Goal: Task Accomplishment & Management: Manage account settings

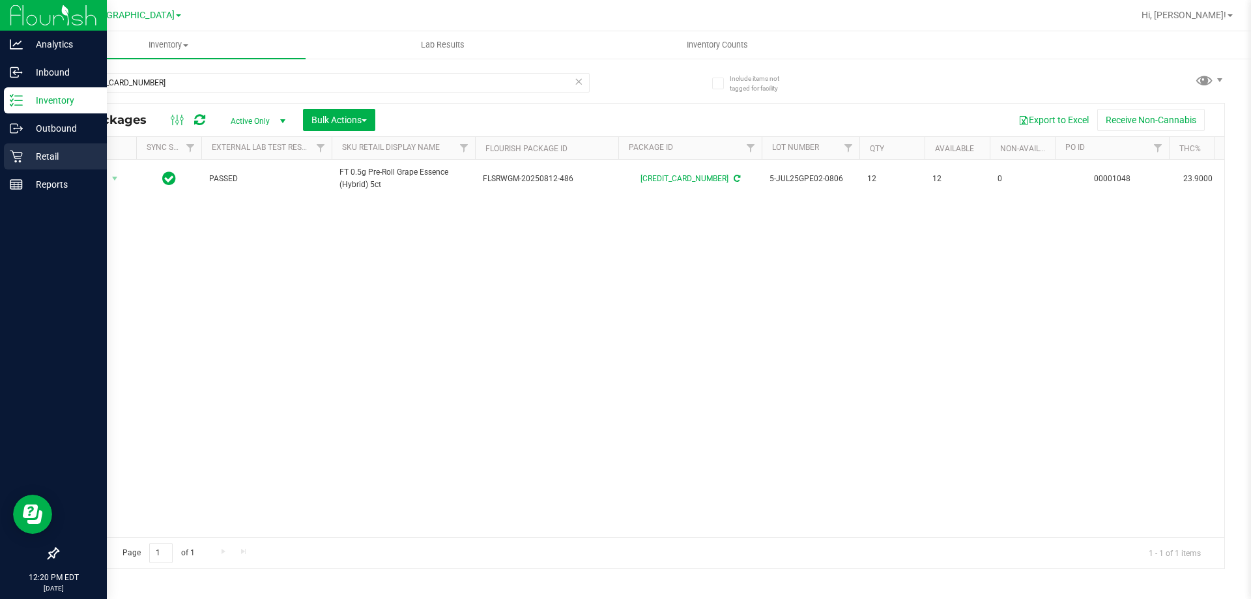
click at [44, 149] on p "Retail" at bounding box center [62, 157] width 78 height 16
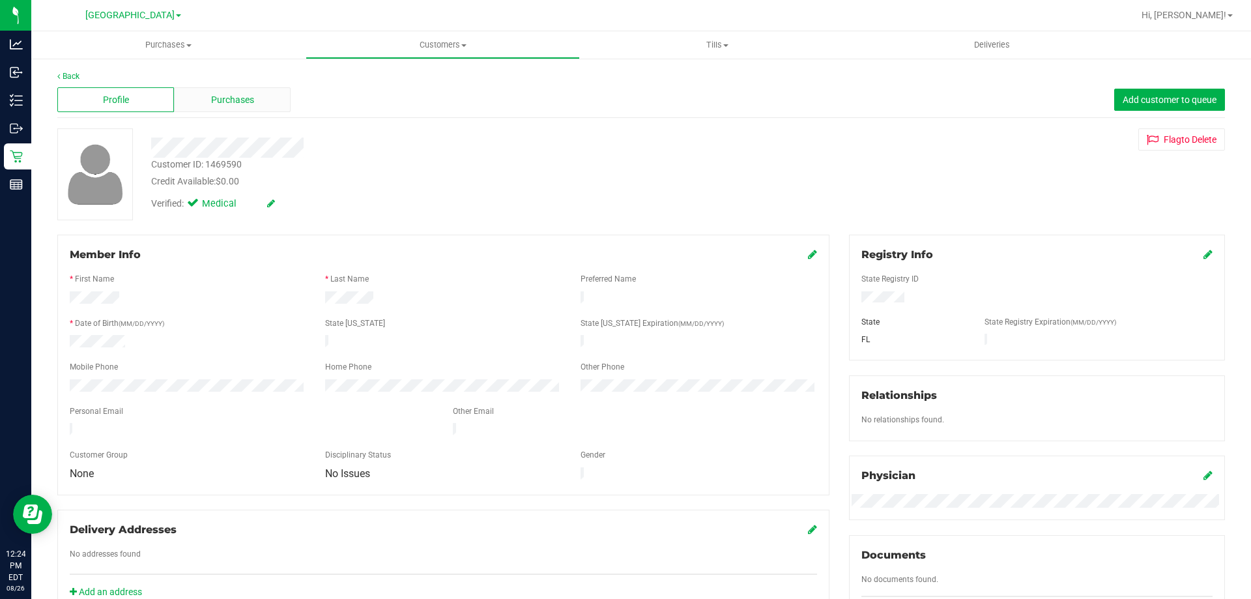
click at [263, 93] on div "Purchases" at bounding box center [232, 99] width 117 height 25
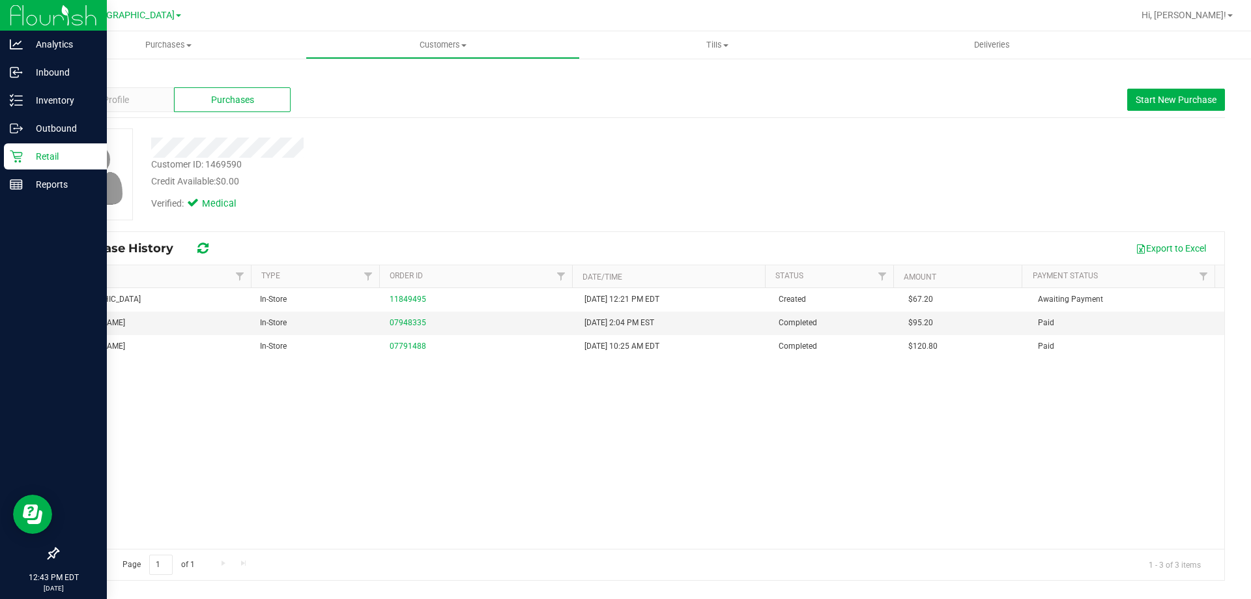
click at [44, 158] on p "Retail" at bounding box center [62, 157] width 78 height 16
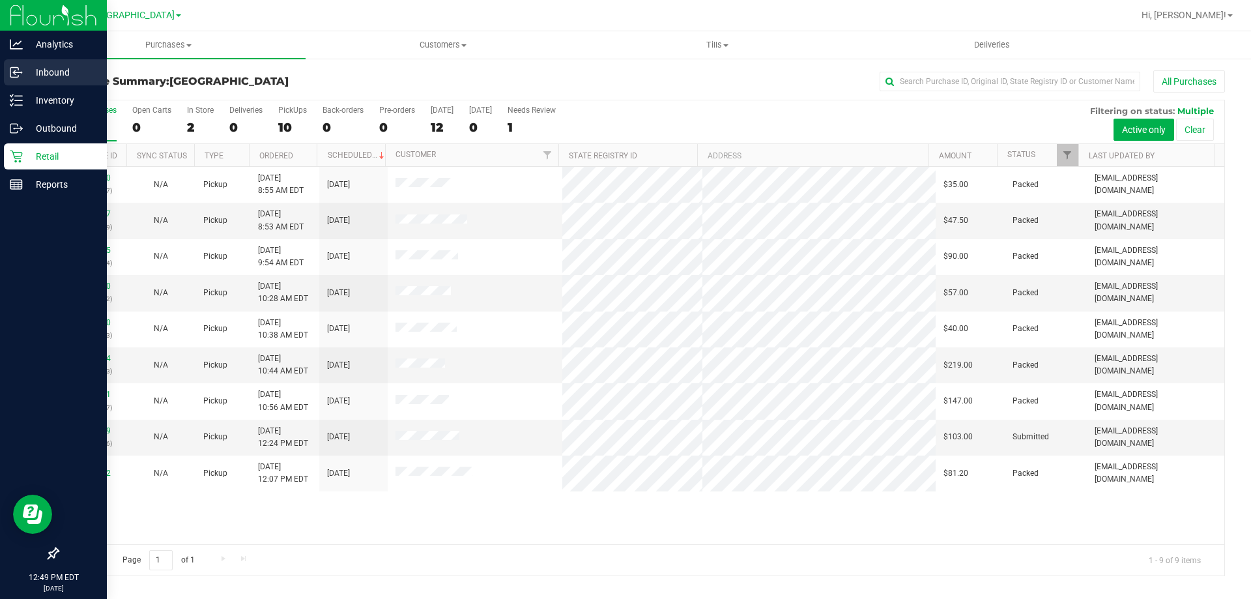
click at [46, 72] on p "Inbound" at bounding box center [62, 73] width 78 height 16
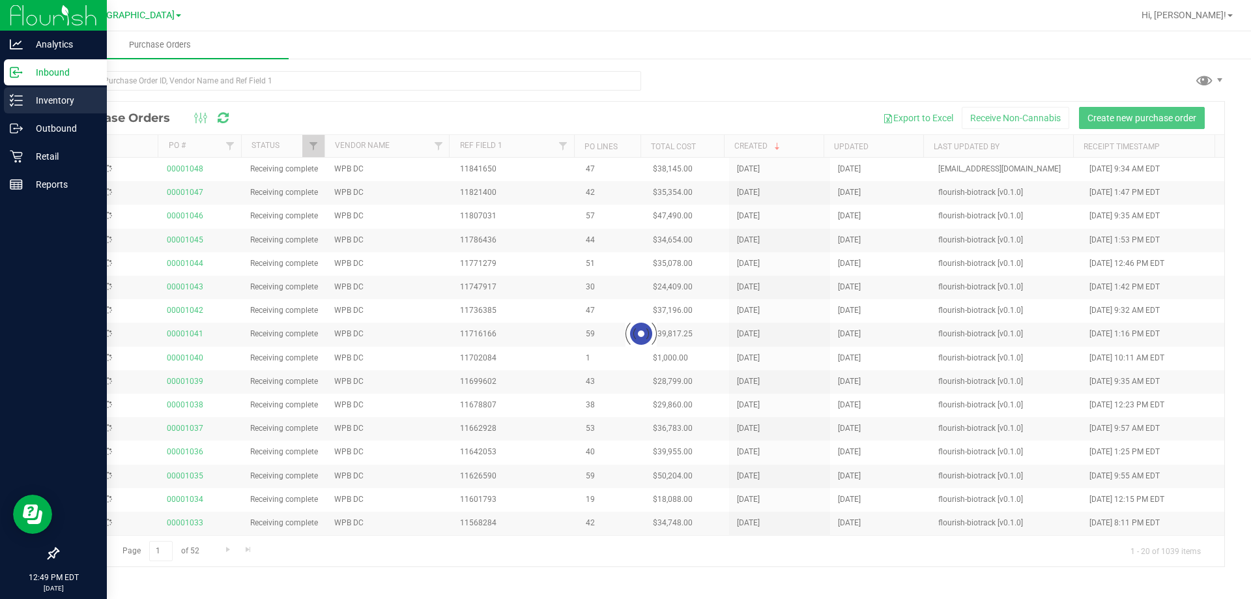
click at [54, 94] on p "Inventory" at bounding box center [62, 101] width 78 height 16
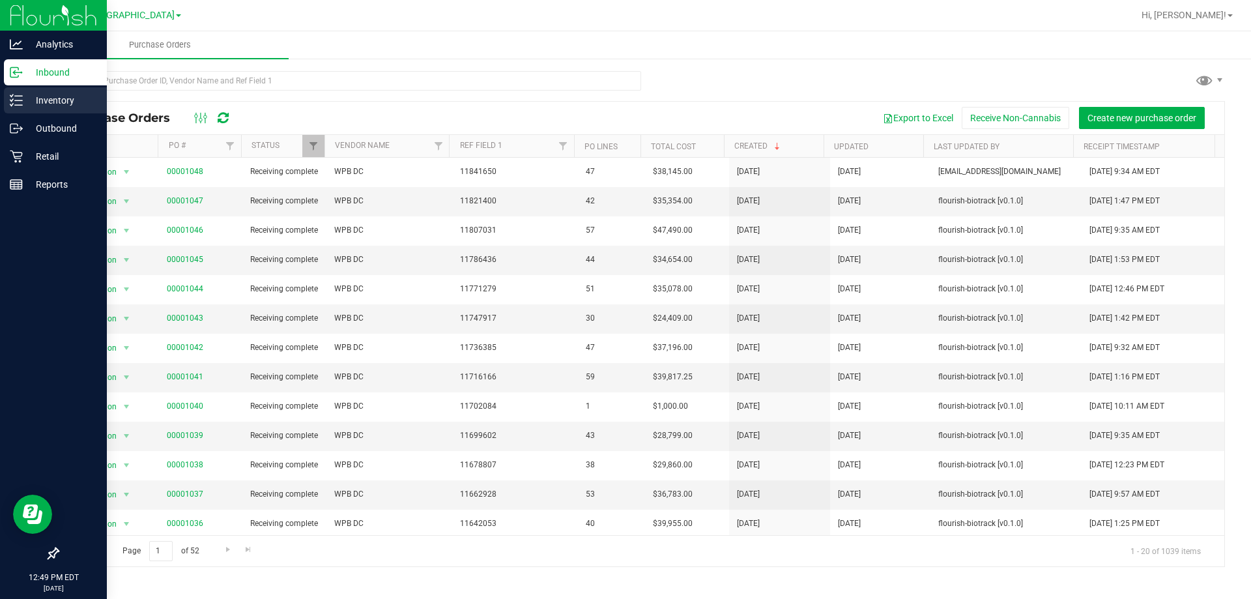
click at [54, 94] on p "Inventory" at bounding box center [62, 101] width 78 height 16
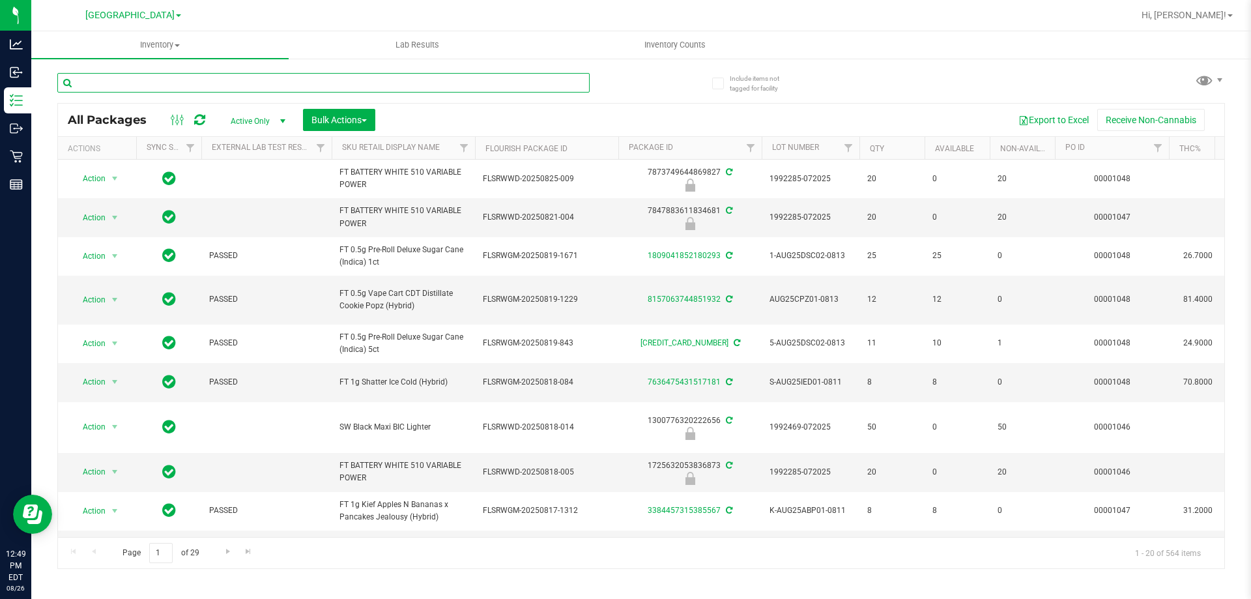
click at [289, 81] on input "text" at bounding box center [323, 83] width 532 height 20
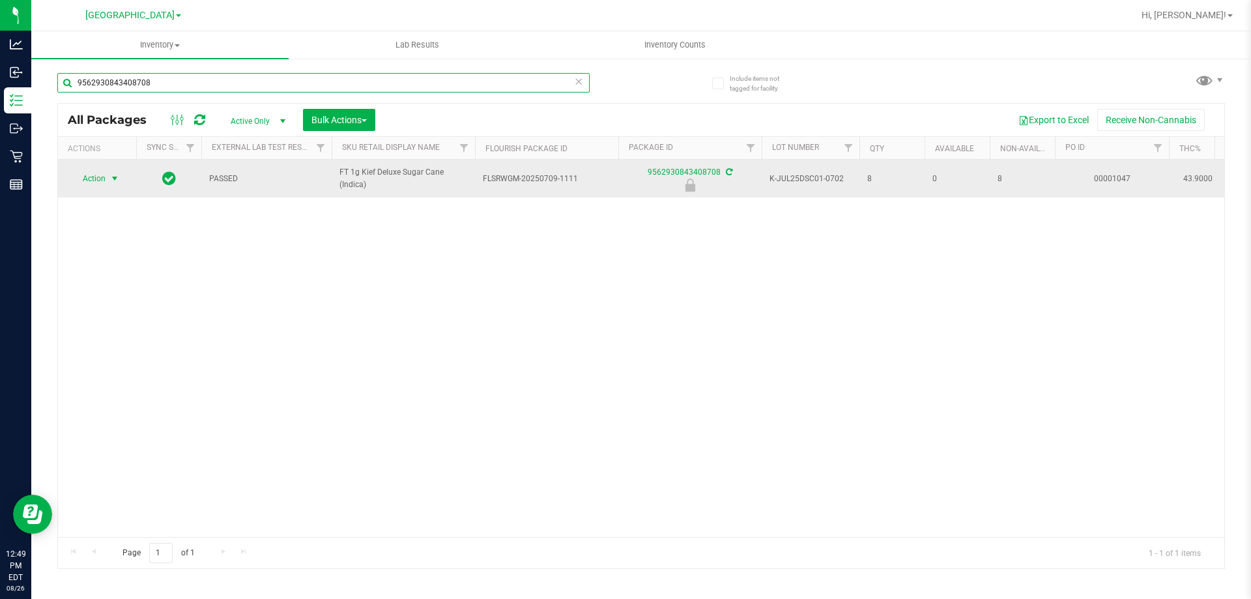
type input "9562930843408708"
click at [115, 175] on span "select" at bounding box center [114, 178] width 10 height 10
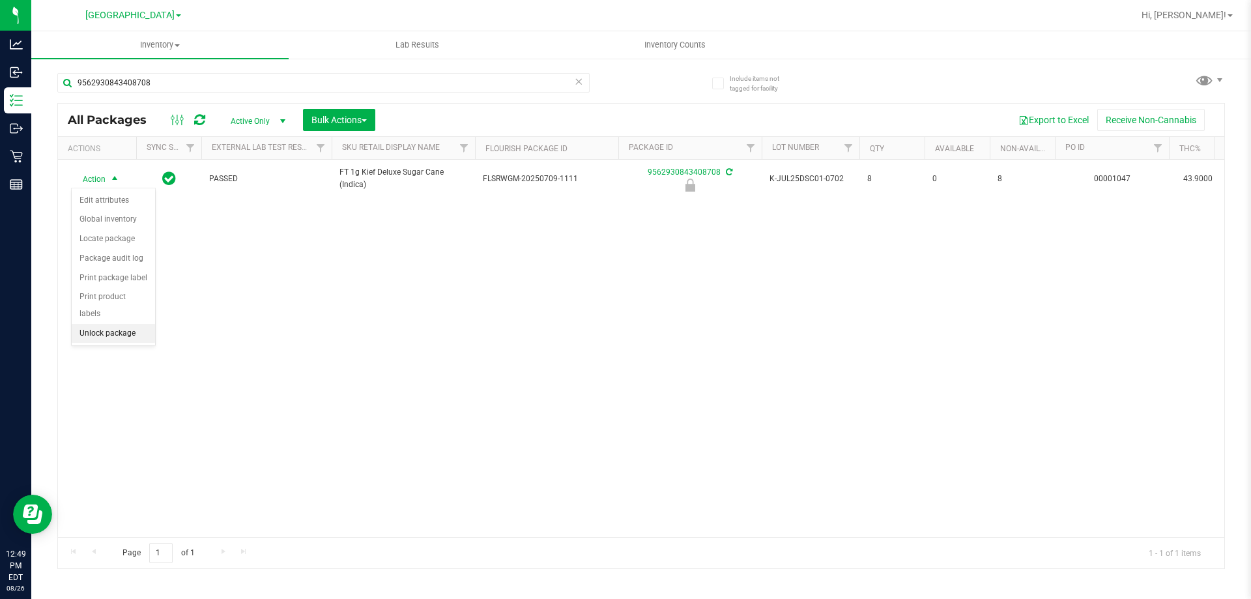
click at [143, 324] on li "Unlock package" at bounding box center [113, 334] width 83 height 20
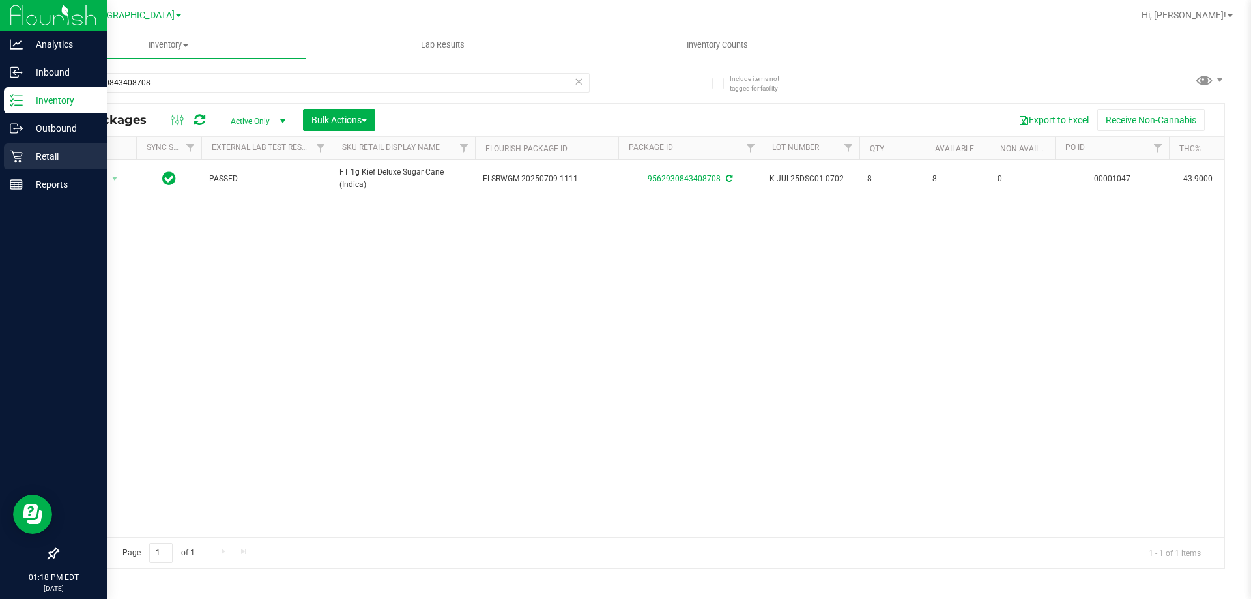
click at [34, 158] on p "Retail" at bounding box center [62, 157] width 78 height 16
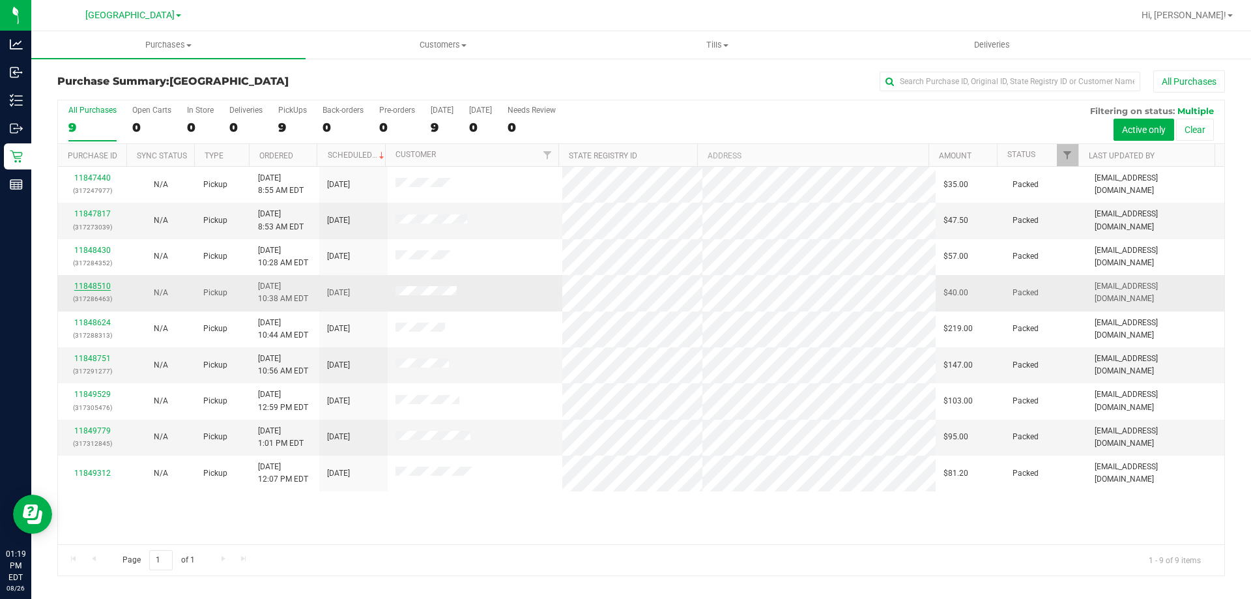
click at [91, 284] on link "11848510" at bounding box center [92, 286] width 36 height 9
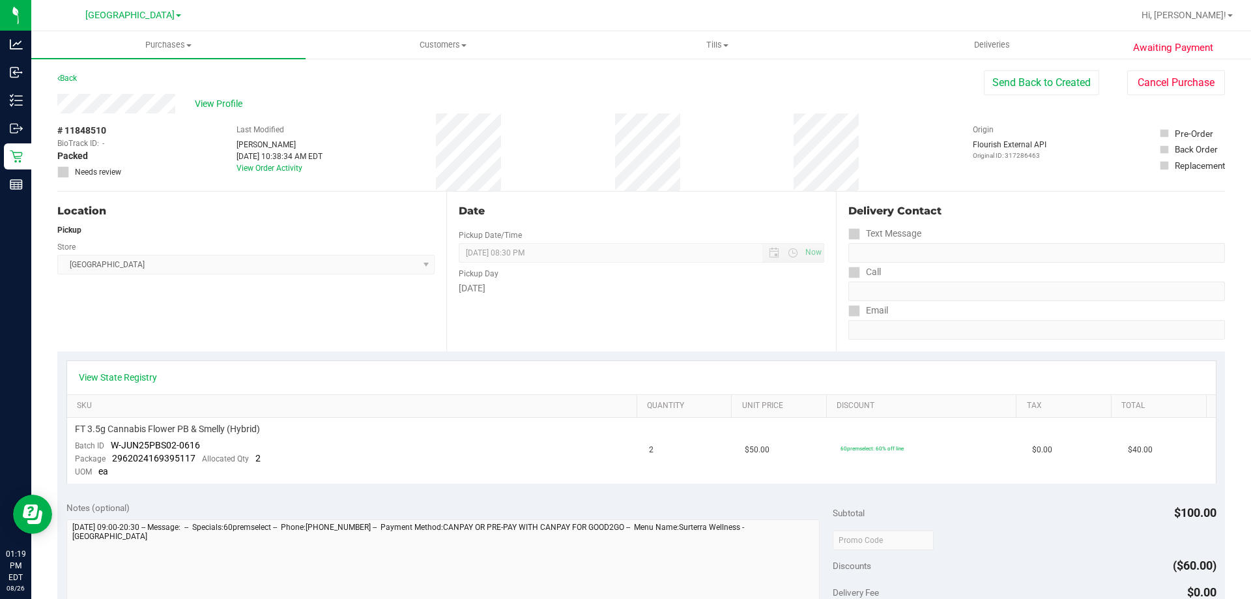
scroll to position [391, 0]
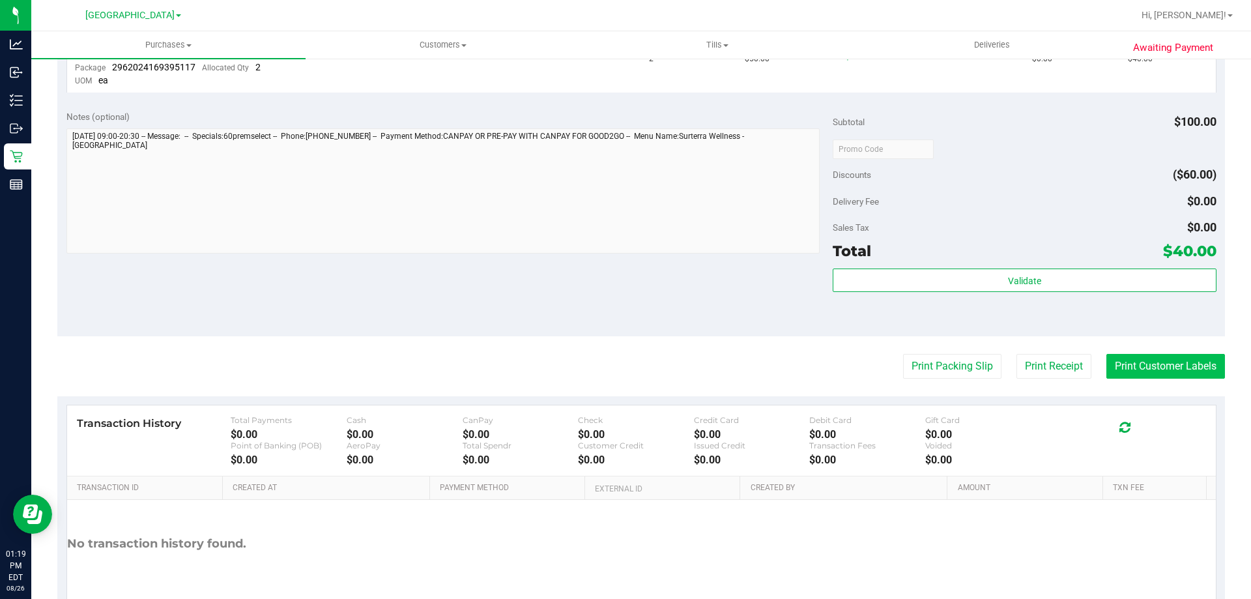
click at [1151, 361] on button "Print Customer Labels" at bounding box center [1166, 366] width 119 height 25
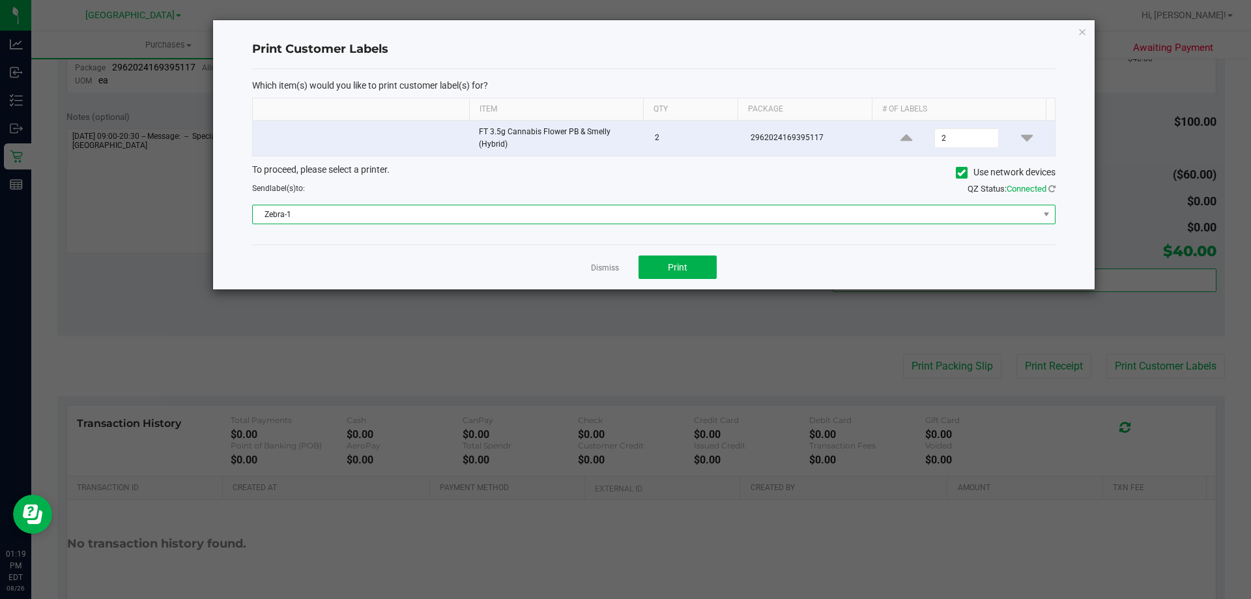
click at [616, 211] on span "Zebra-1" at bounding box center [646, 214] width 786 height 18
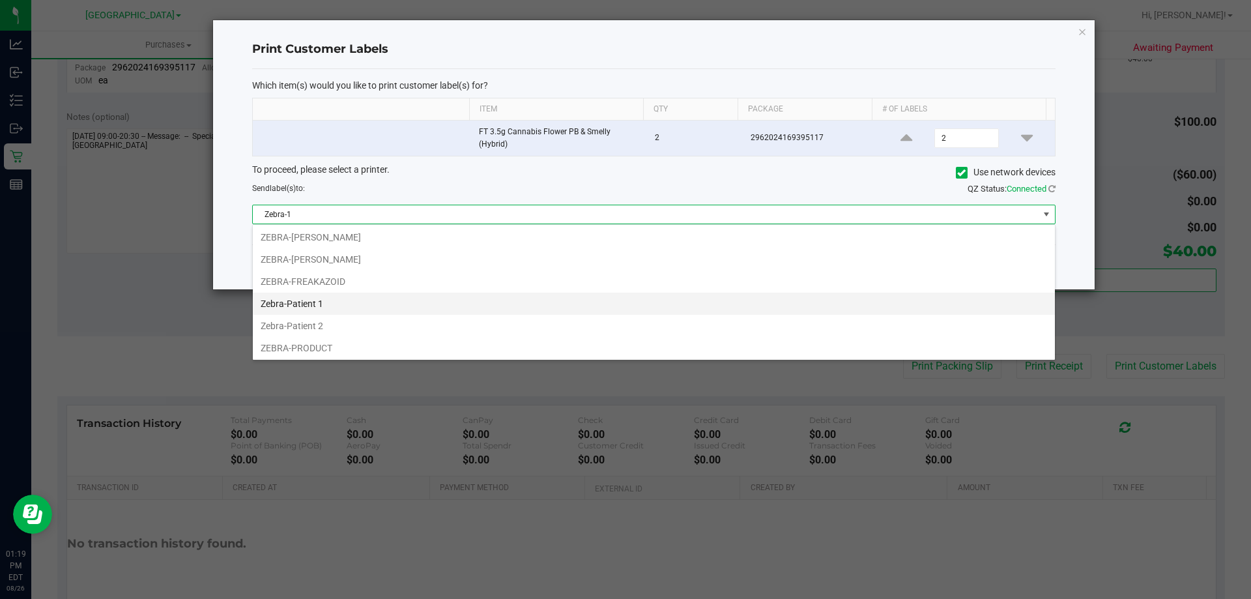
scroll to position [69, 0]
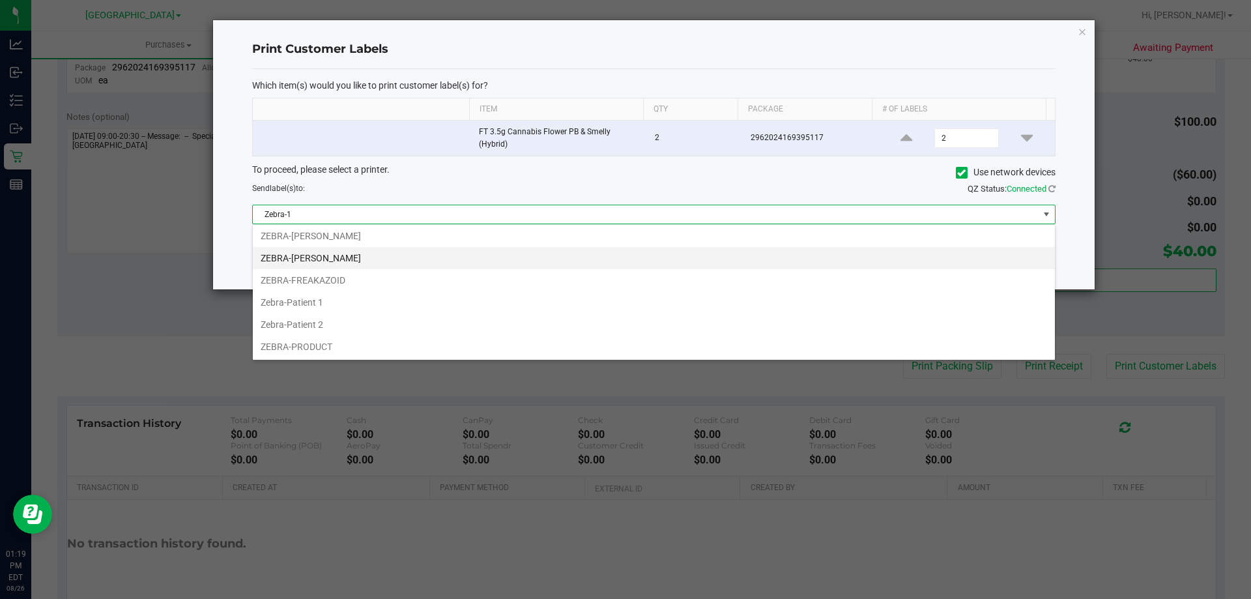
click at [352, 250] on li "ZEBRA-[PERSON_NAME]" at bounding box center [654, 258] width 802 height 22
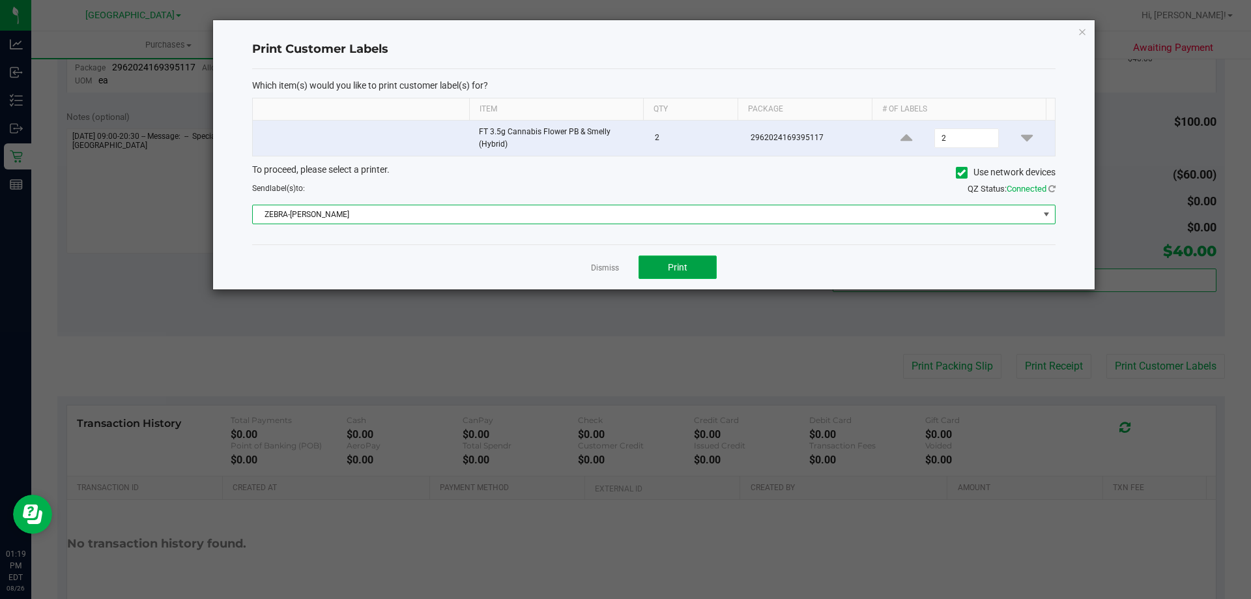
click at [663, 270] on button "Print" at bounding box center [678, 266] width 78 height 23
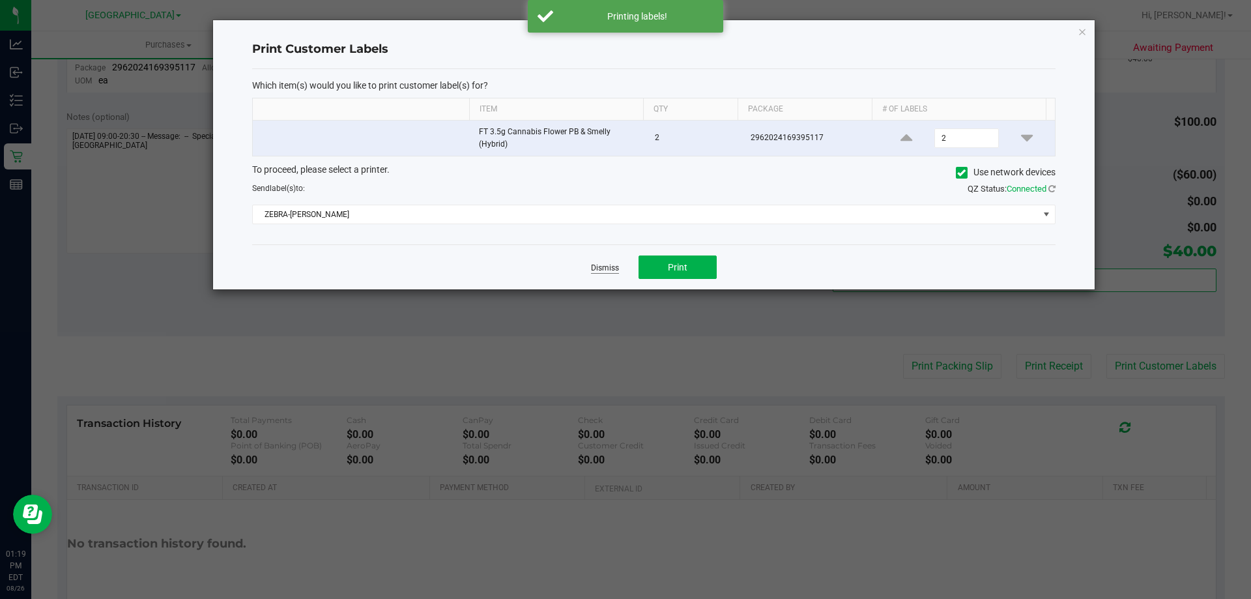
click at [605, 265] on link "Dismiss" at bounding box center [605, 268] width 28 height 11
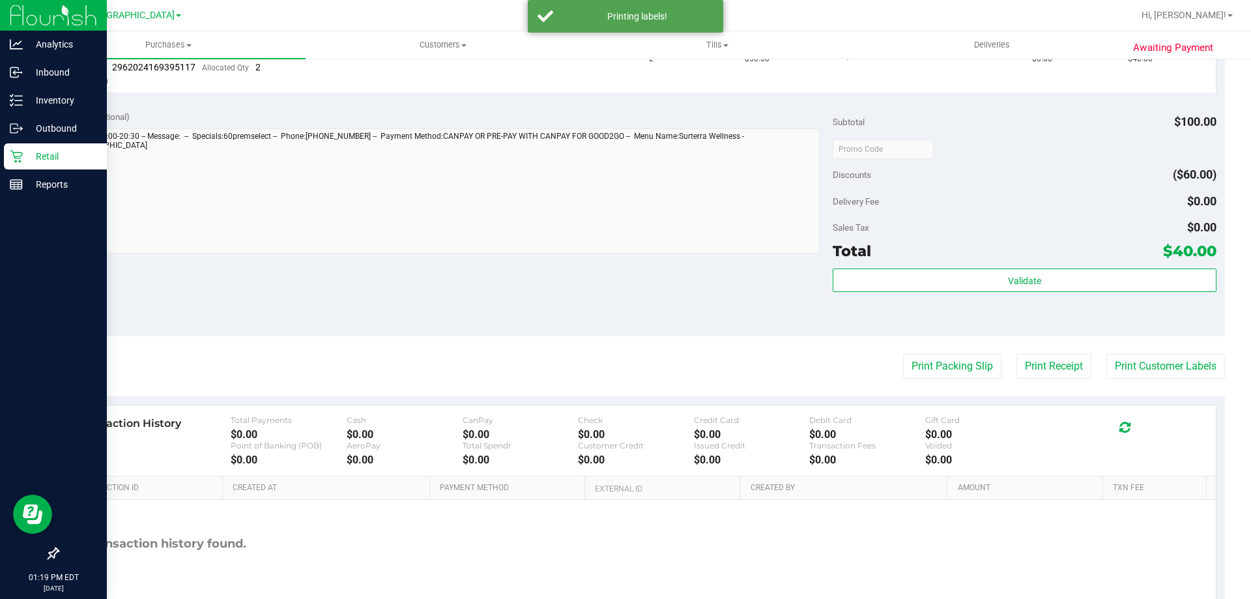
click at [36, 162] on p "Retail" at bounding box center [62, 157] width 78 height 16
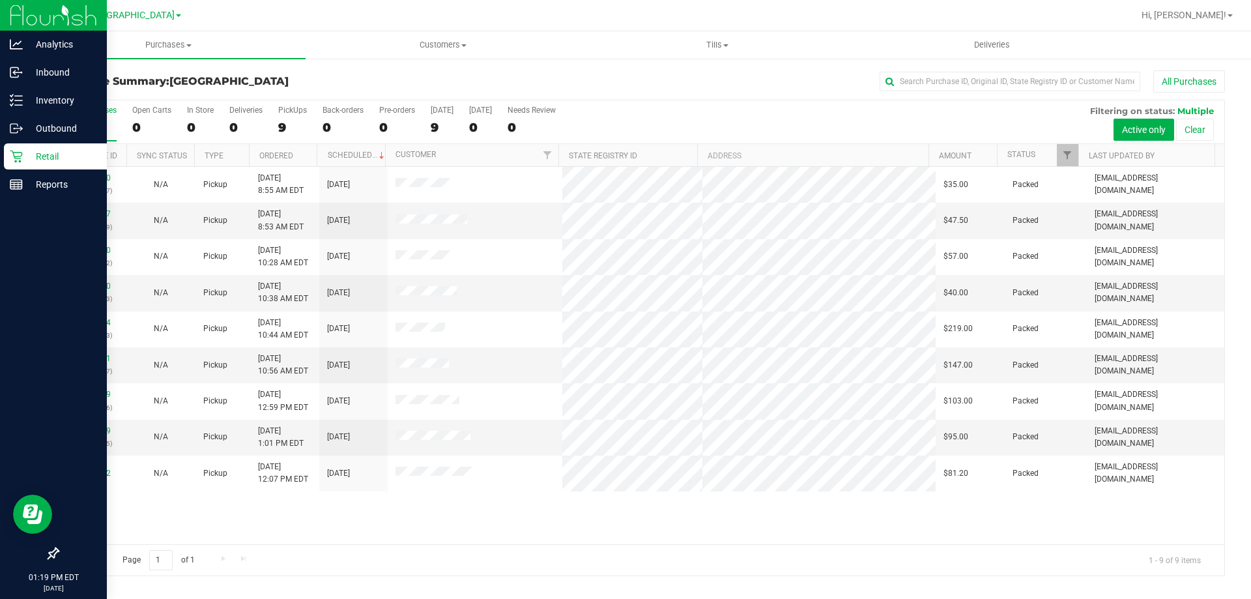
click at [53, 160] on p "Retail" at bounding box center [62, 157] width 78 height 16
click at [20, 97] on icon at bounding box center [16, 100] width 13 height 13
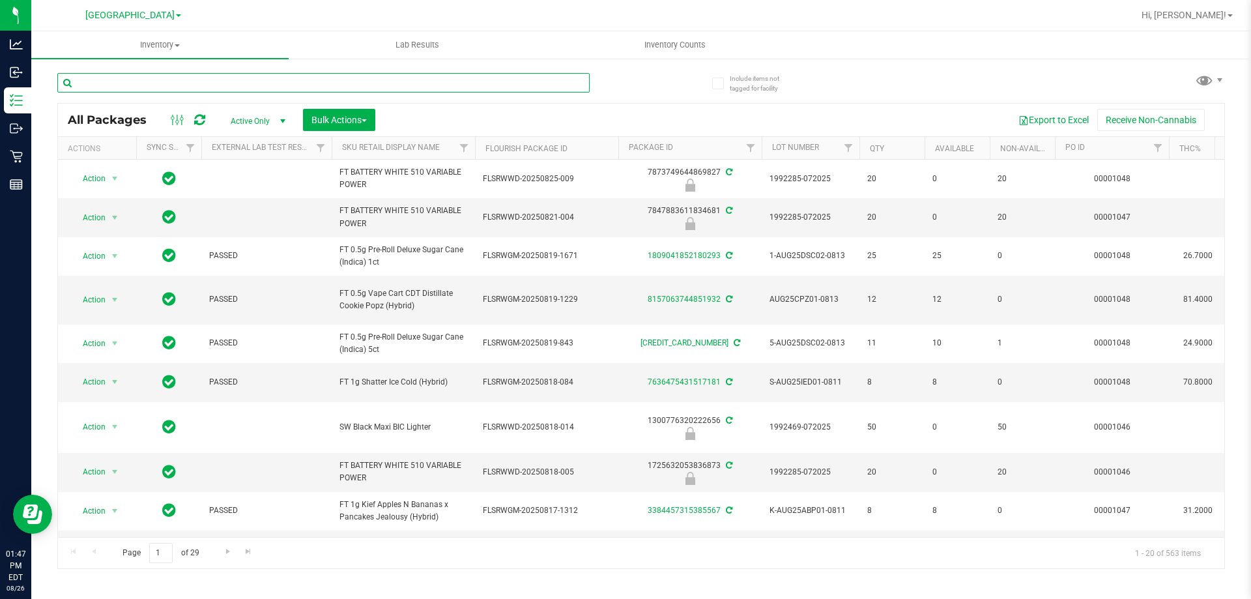
click at [160, 73] on input "text" at bounding box center [323, 83] width 532 height 20
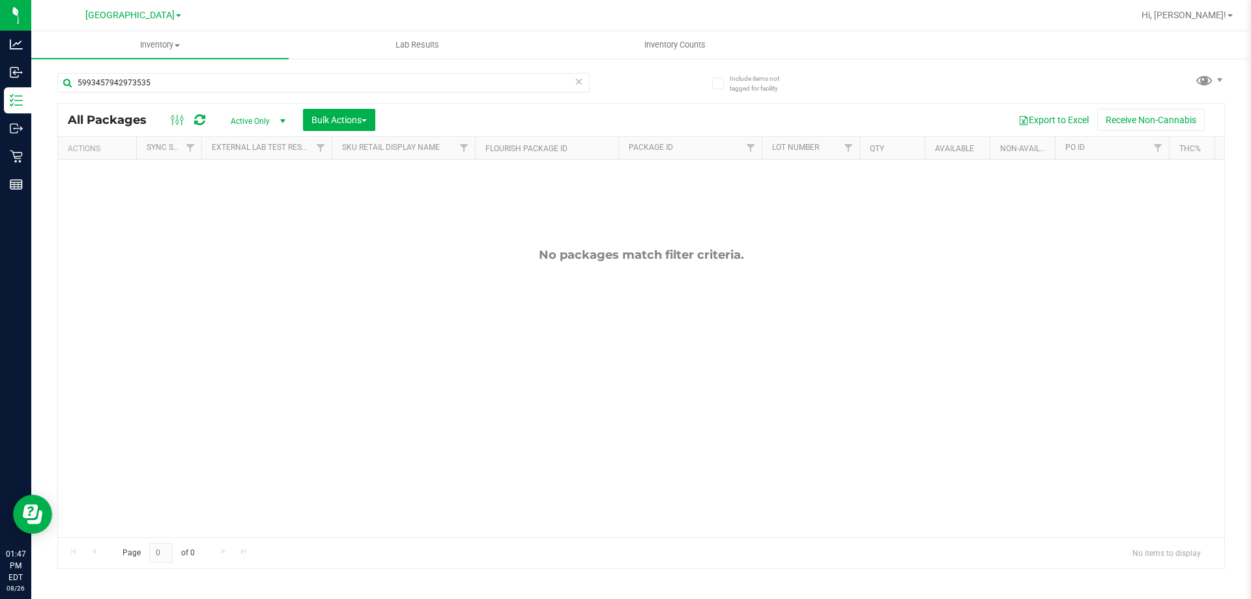
drag, startPoint x: 203, startPoint y: 71, endPoint x: 197, endPoint y: 70, distance: 6.6
click at [198, 70] on div "5993457942973535" at bounding box center [349, 82] width 584 height 42
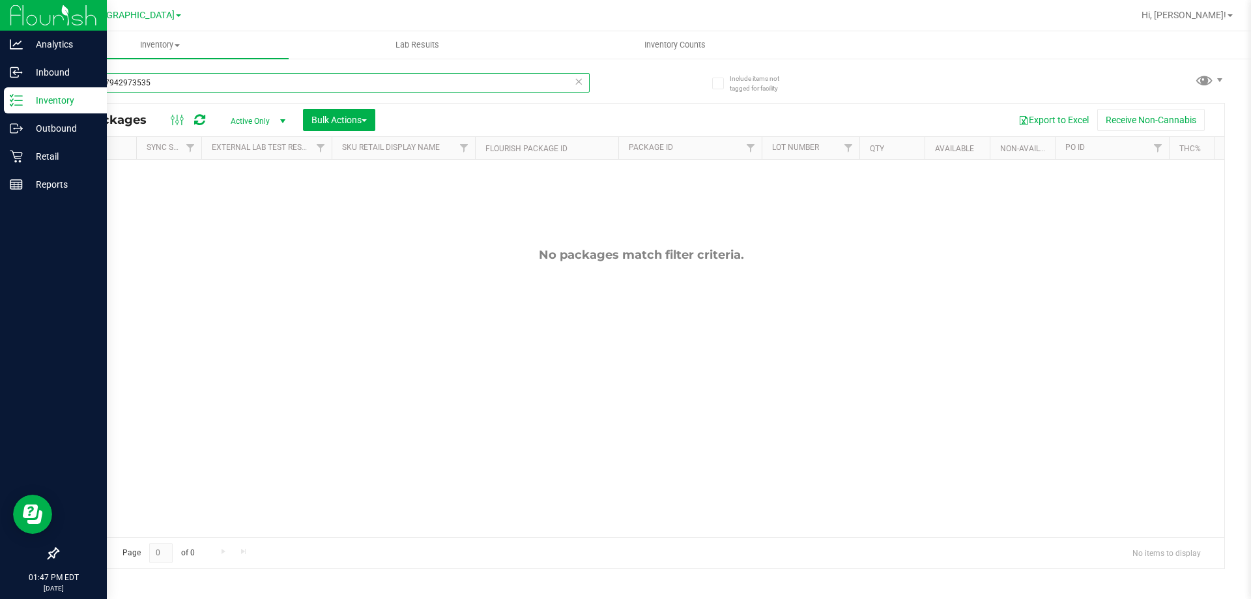
drag, startPoint x: 190, startPoint y: 79, endPoint x: 0, endPoint y: 18, distance: 199.3
click at [0, 18] on div "Analytics Inbound Inventory Outbound Retail Reports 01:47 PM EDT [DATE] 08/26 […" at bounding box center [625, 299] width 1251 height 599
type input "dark"
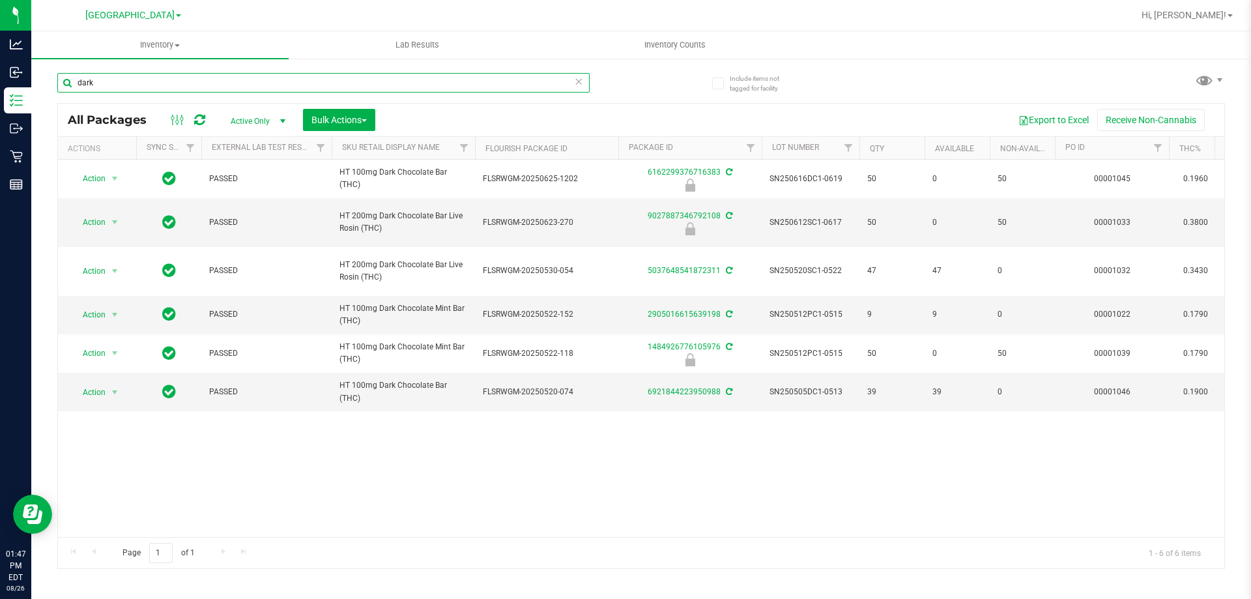
drag, startPoint x: 116, startPoint y: 85, endPoint x: 61, endPoint y: 79, distance: 55.1
click at [61, 79] on input "dark" at bounding box center [323, 83] width 532 height 20
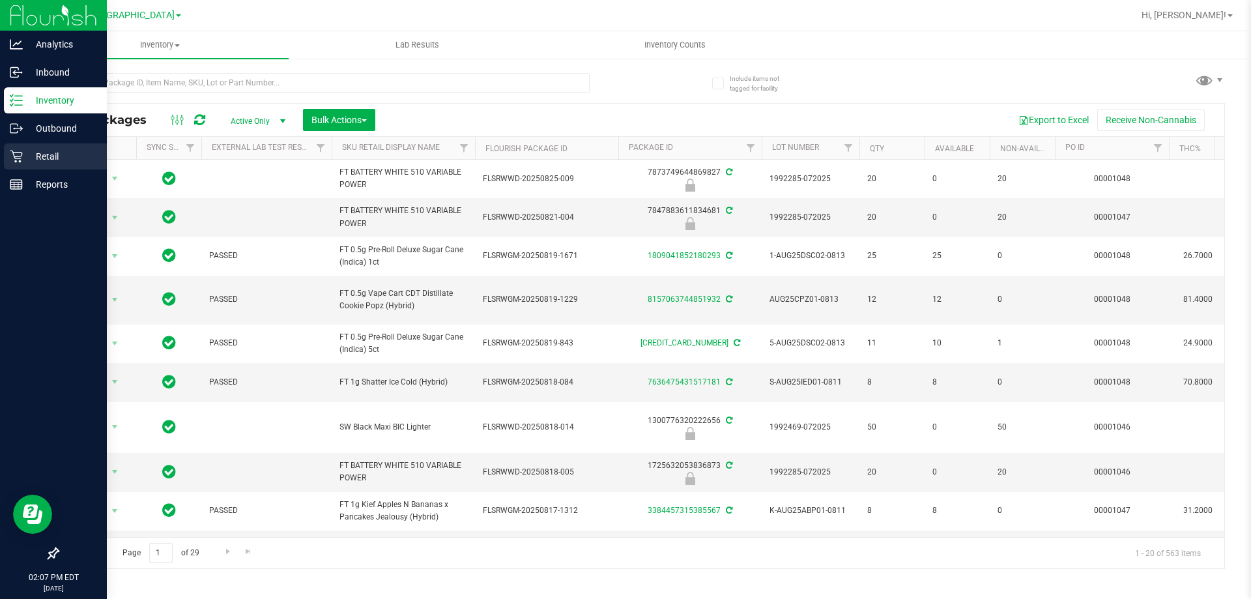
click at [35, 158] on p "Retail" at bounding box center [62, 157] width 78 height 16
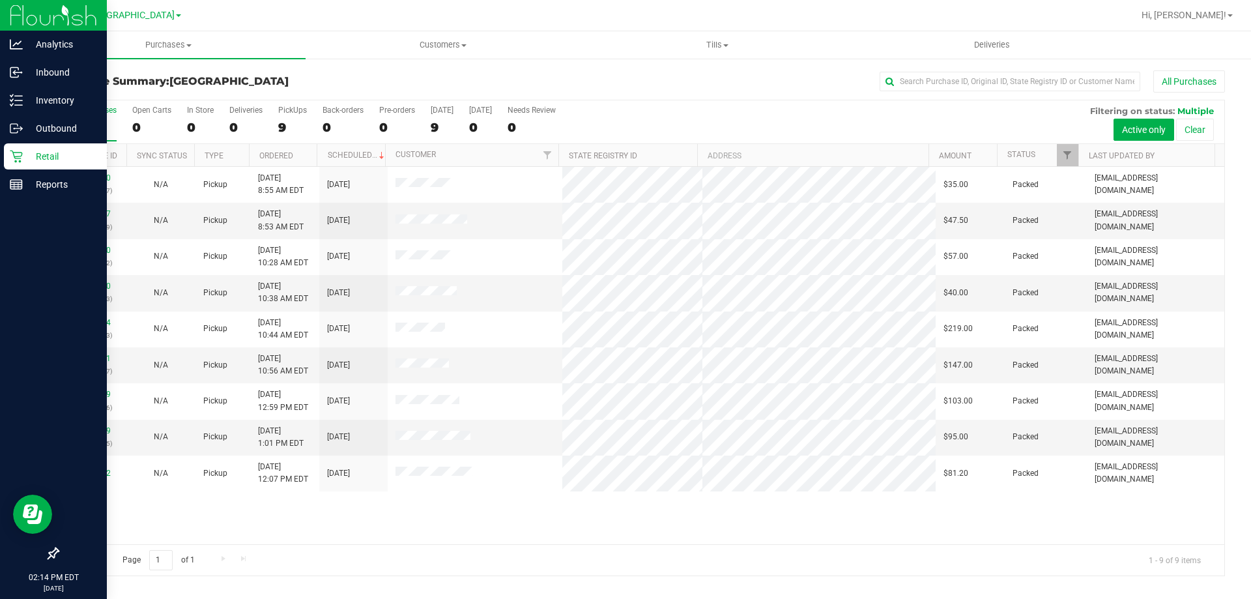
click at [13, 149] on div "Retail" at bounding box center [55, 156] width 103 height 26
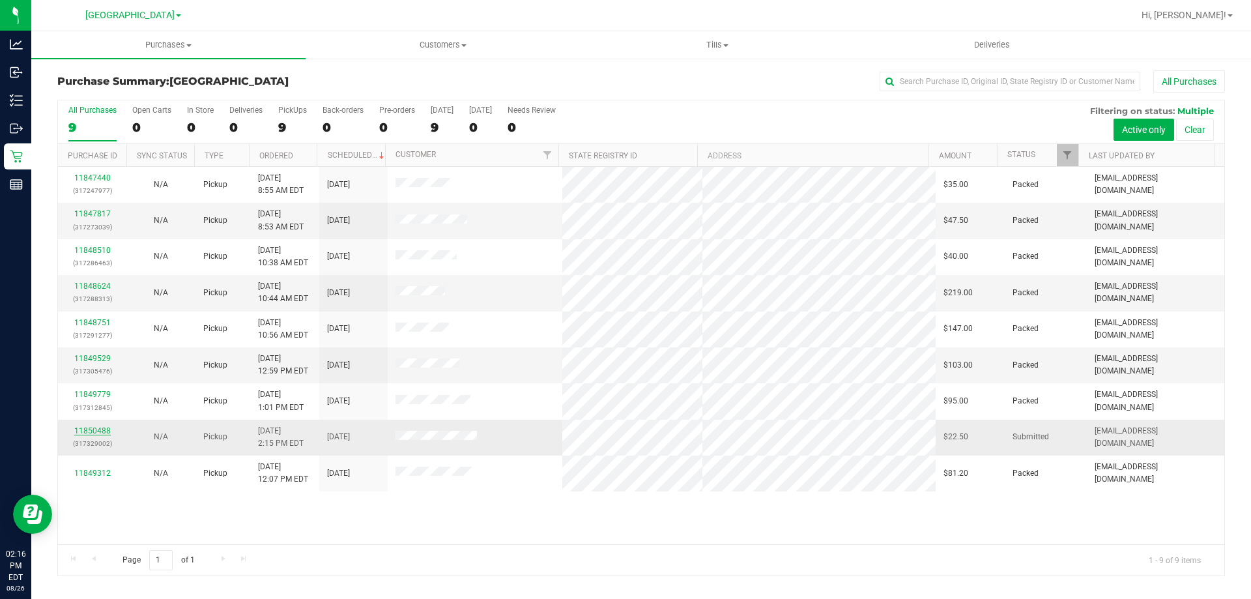
click at [93, 429] on link "11850488" at bounding box center [92, 430] width 36 height 9
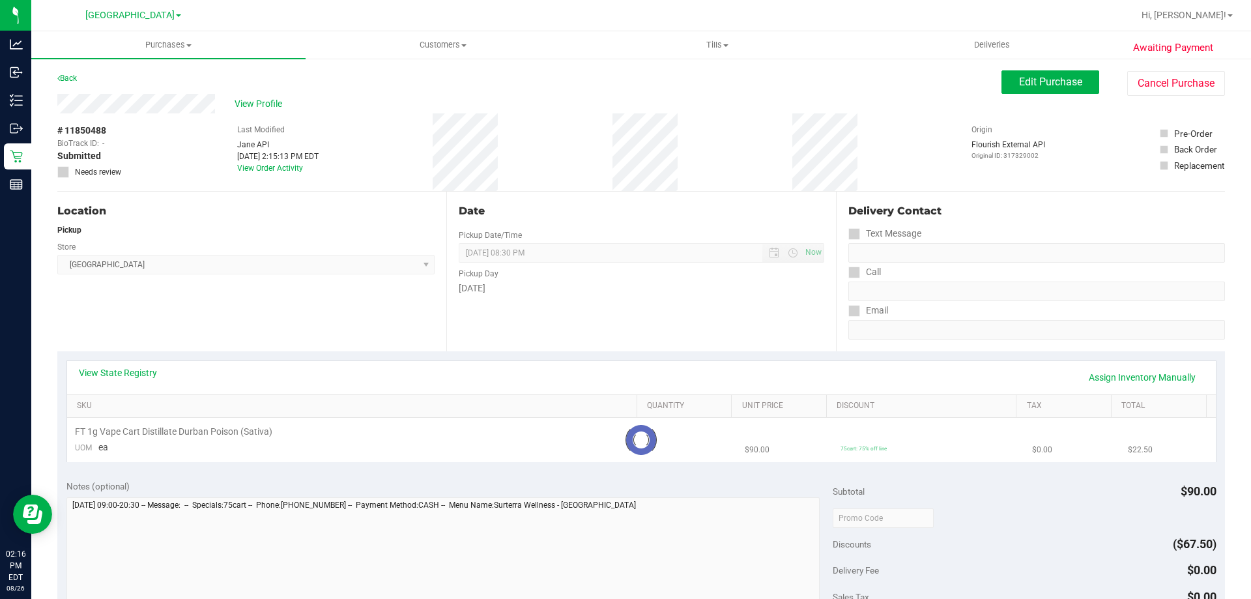
click at [546, 314] on div "Date Pickup Date/Time [DATE] Now [DATE] 08:30 PM Now Pickup Day [DATE]" at bounding box center [640, 272] width 389 height 160
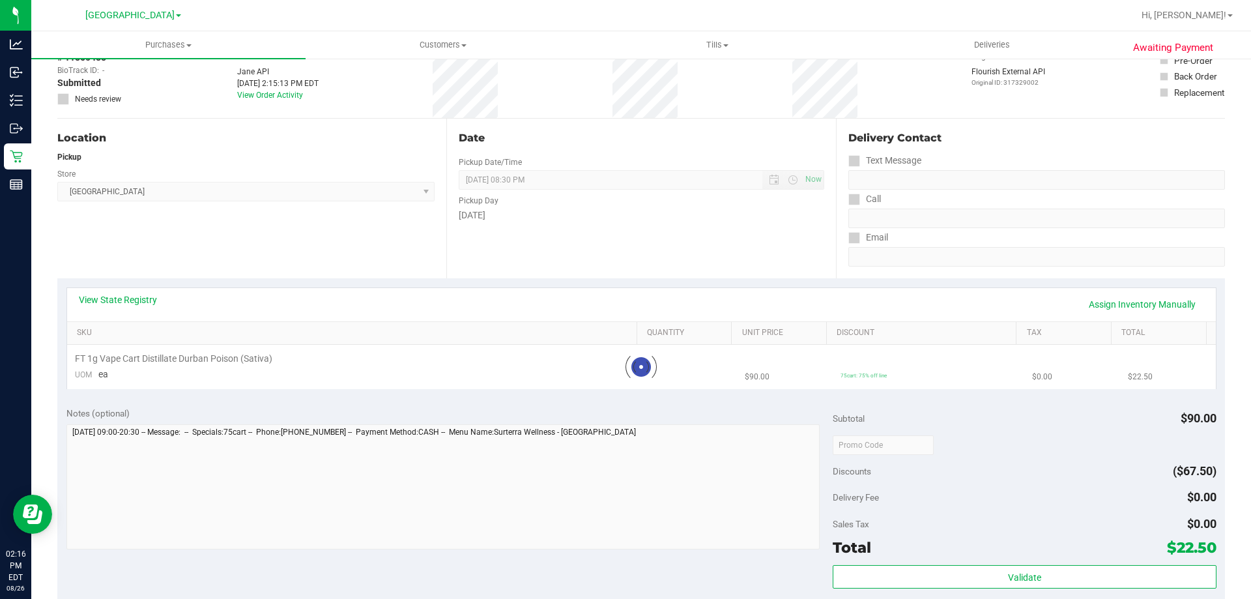
scroll to position [261, 0]
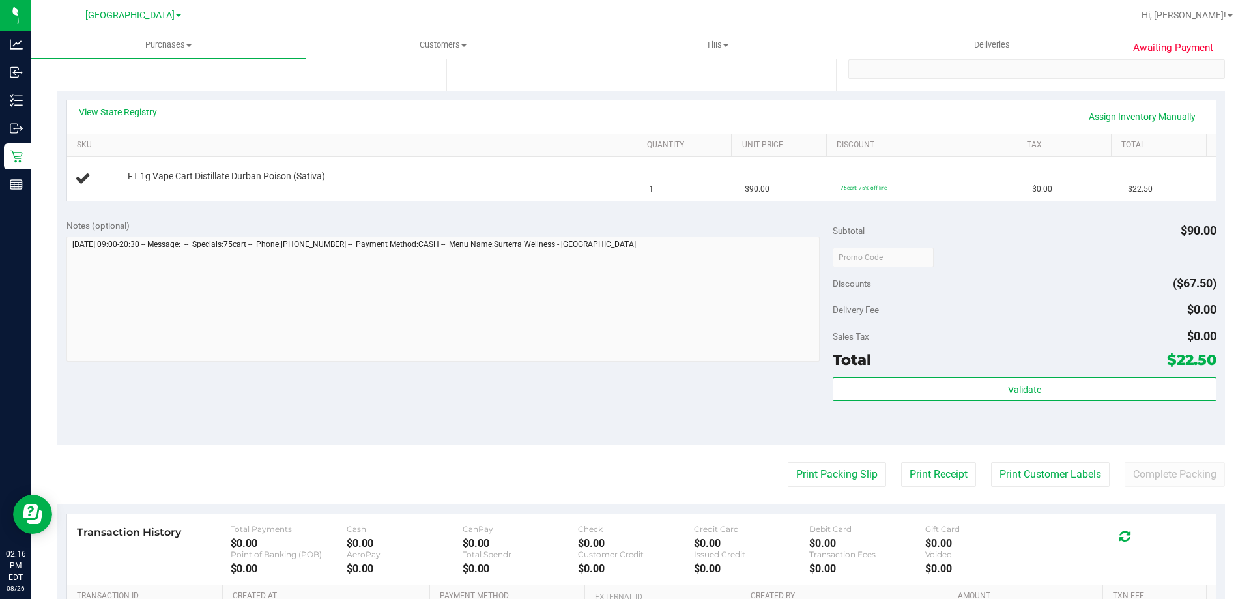
click at [519, 371] on div "Notes (optional) Subtotal $90.00 Discounts ($67.50) Delivery Fee $0.00 Sales Ta…" at bounding box center [641, 327] width 1168 height 235
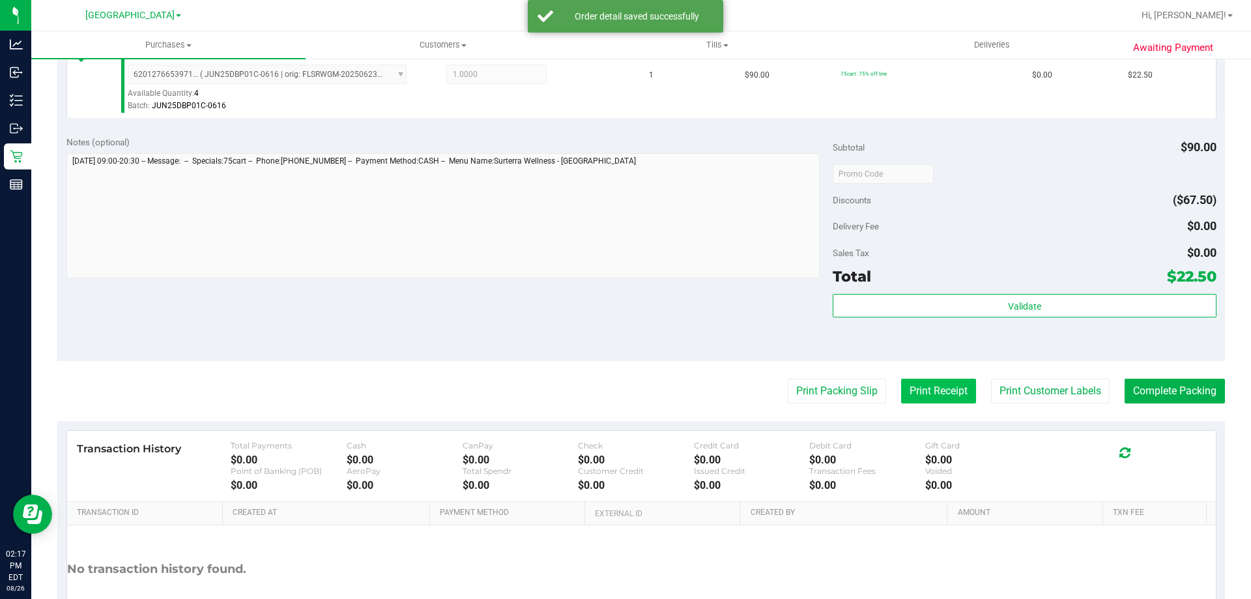
scroll to position [467, 0]
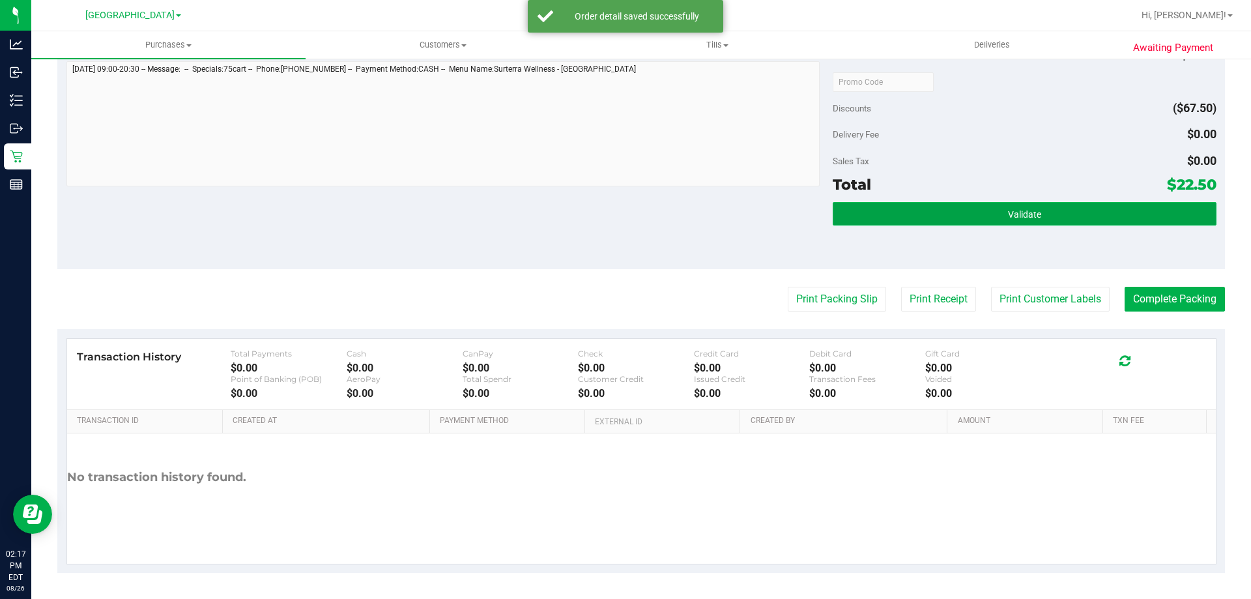
click at [957, 220] on button "Validate" at bounding box center [1024, 213] width 383 height 23
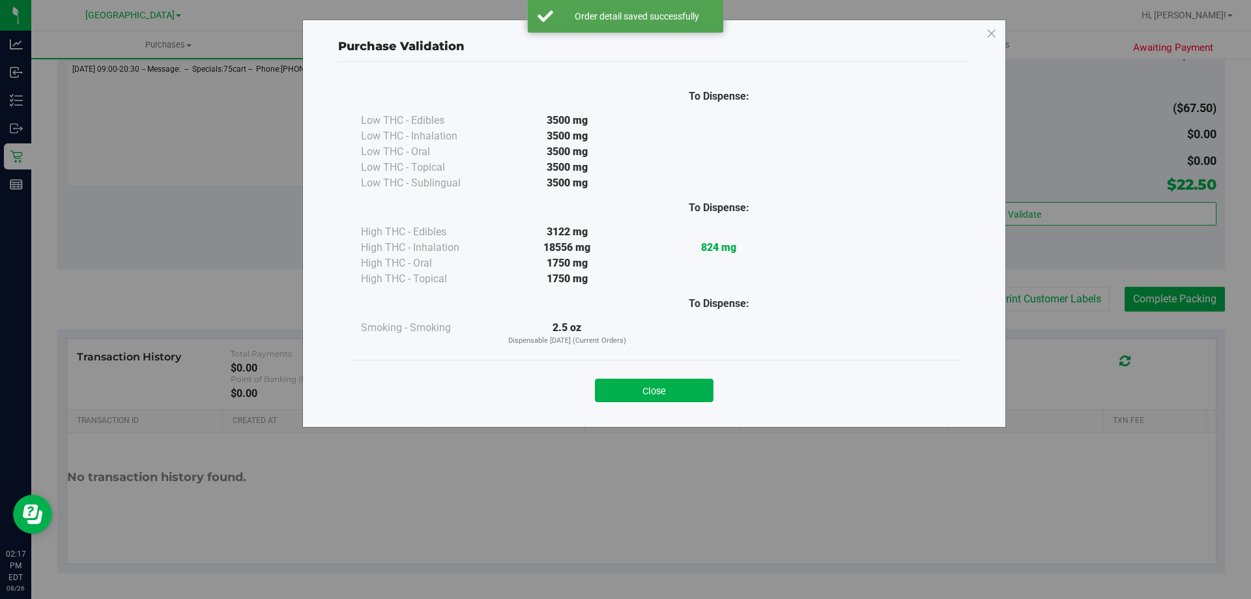
drag, startPoint x: 677, startPoint y: 385, endPoint x: 696, endPoint y: 360, distance: 31.2
click at [676, 389] on button "Close" at bounding box center [654, 390] width 119 height 23
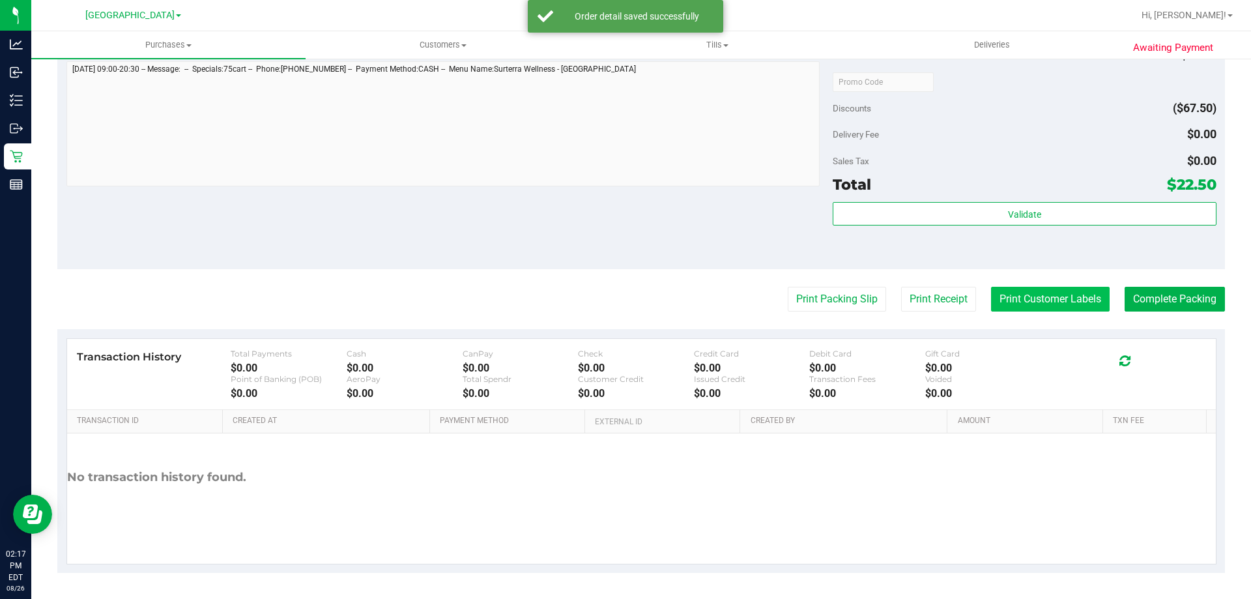
click at [1024, 300] on button "Print Customer Labels" at bounding box center [1050, 299] width 119 height 25
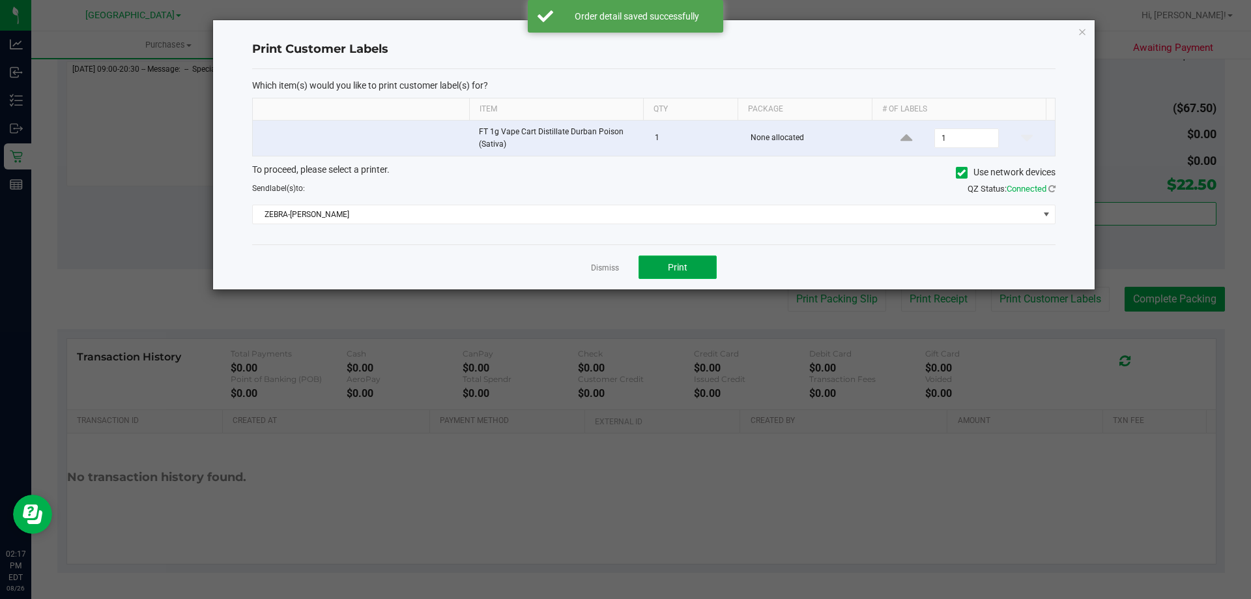
click at [652, 267] on button "Print" at bounding box center [678, 266] width 78 height 23
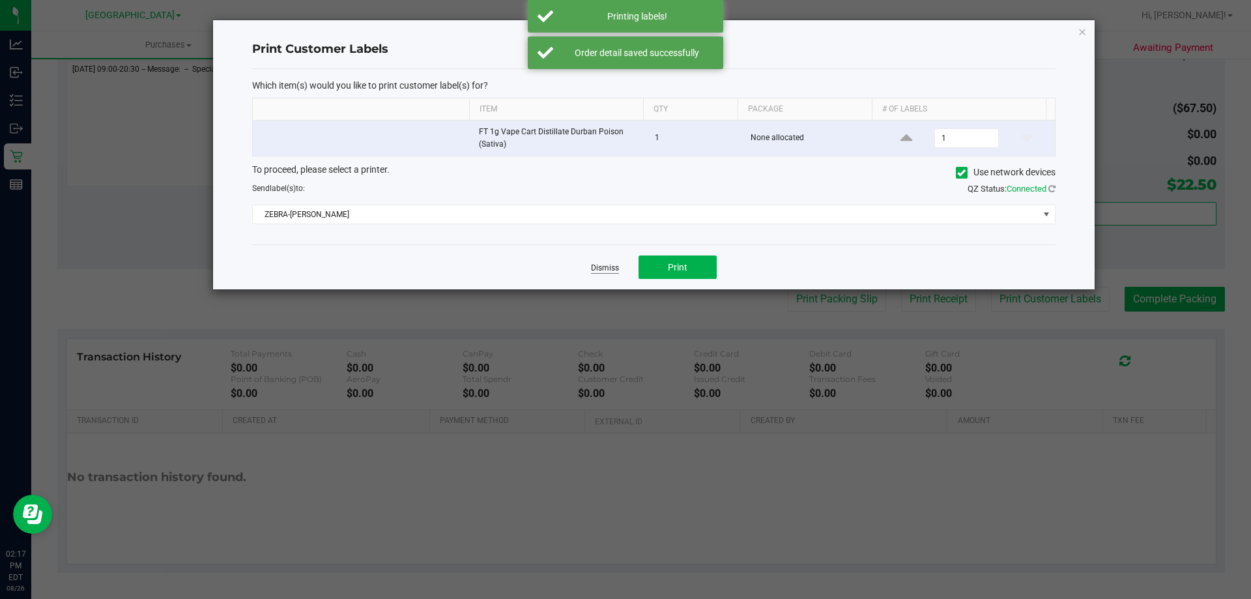
click at [611, 266] on link "Dismiss" at bounding box center [605, 268] width 28 height 11
drag, startPoint x: 583, startPoint y: 231, endPoint x: 677, endPoint y: 222, distance: 94.9
click at [605, 231] on div "Notes (optional) Subtotal $90.00 Discounts ($67.50) Delivery Fee $0.00 Sales Ta…" at bounding box center [641, 152] width 1168 height 235
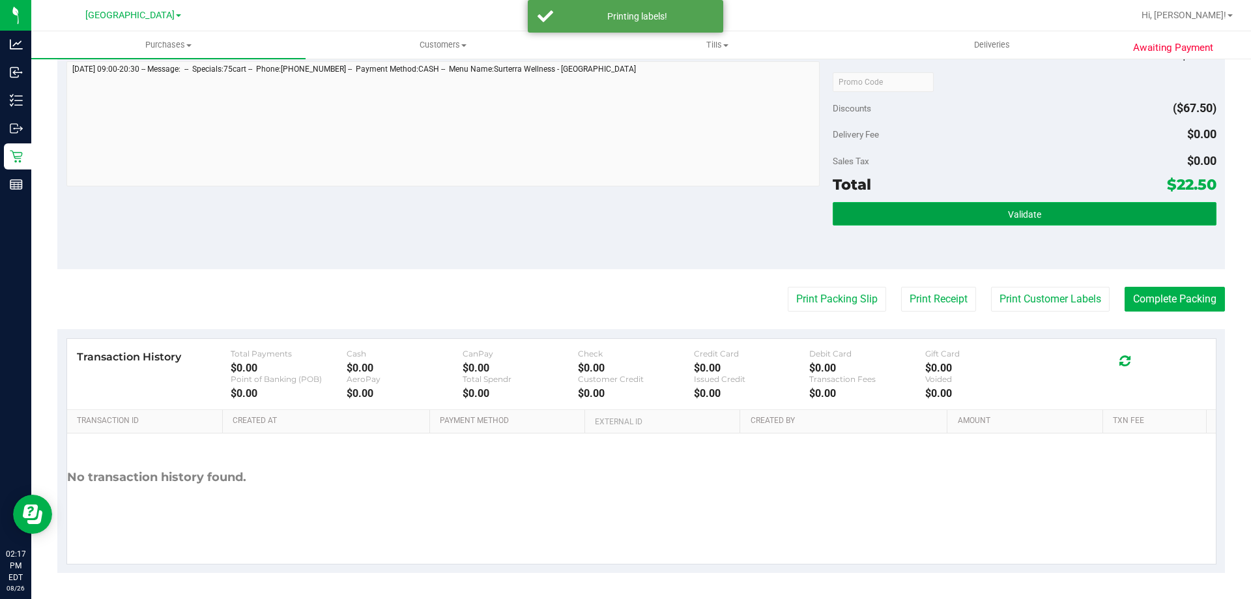
click at [839, 214] on button "Validate" at bounding box center [1024, 213] width 383 height 23
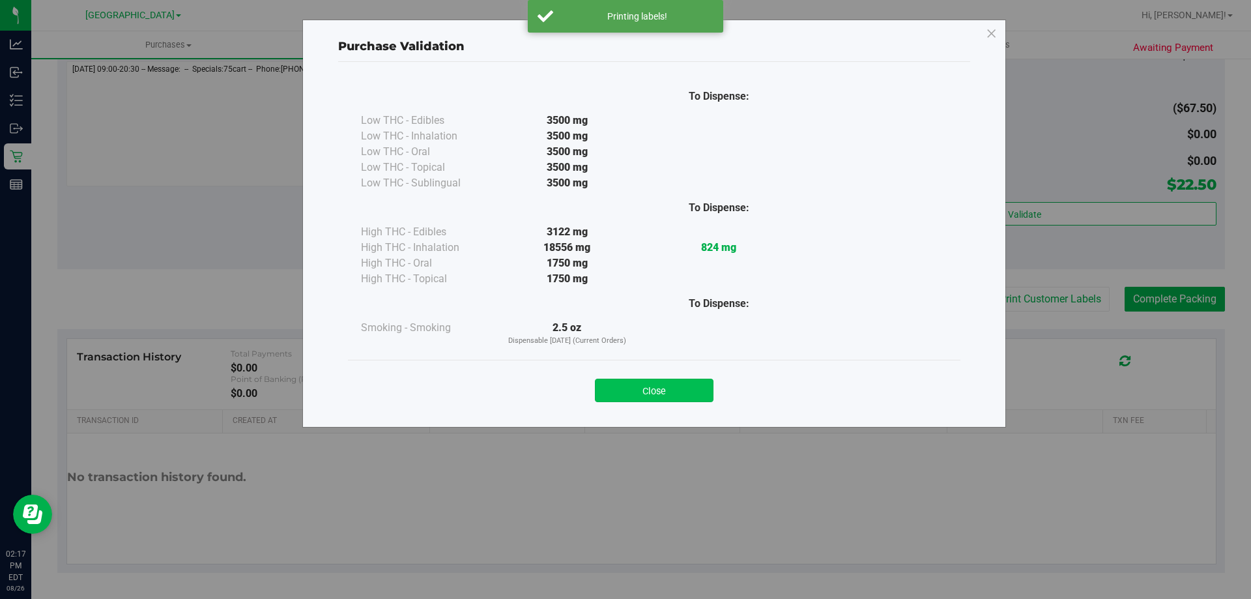
click at [665, 394] on button "Close" at bounding box center [654, 390] width 119 height 23
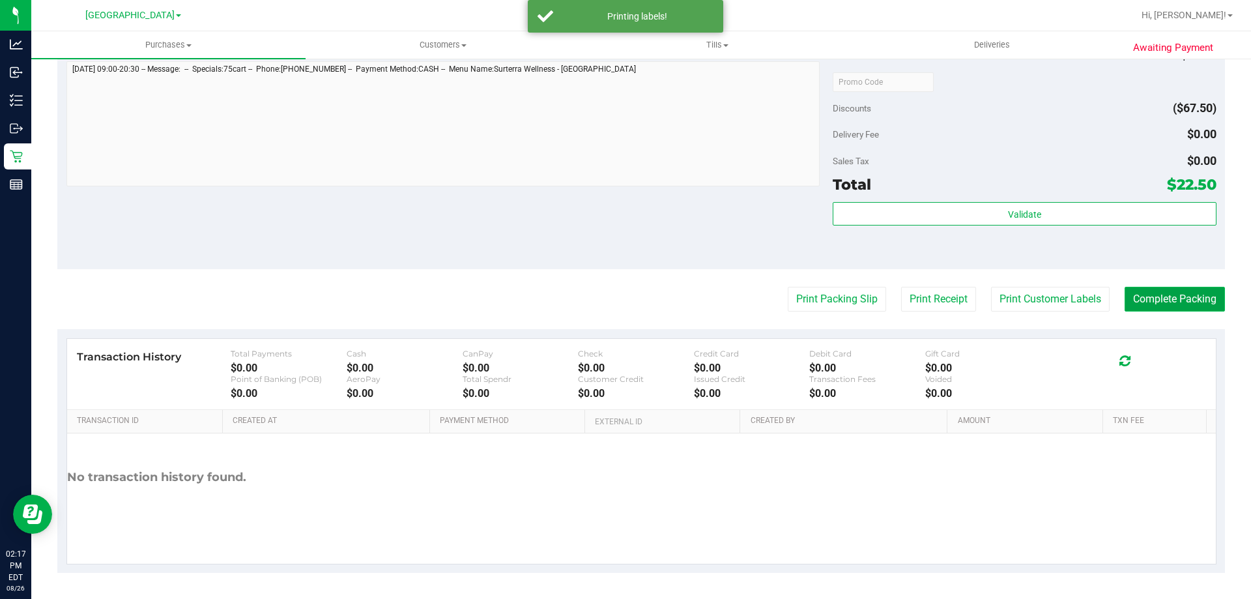
click at [1195, 298] on button "Complete Packing" at bounding box center [1175, 299] width 100 height 25
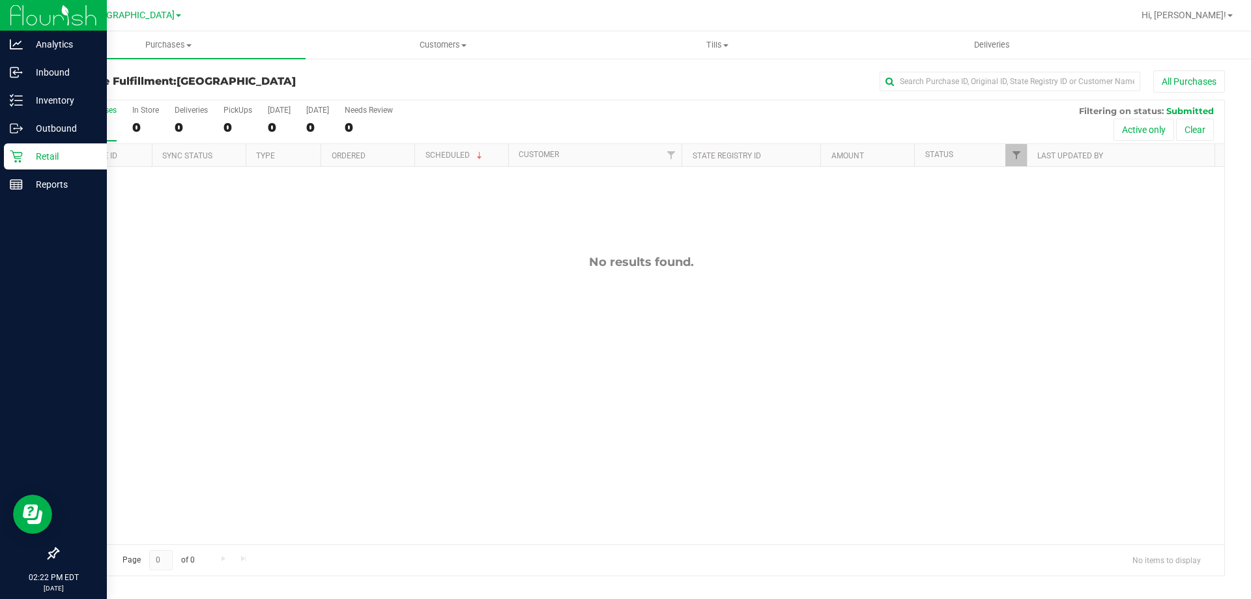
click at [44, 154] on p "Retail" at bounding box center [62, 157] width 78 height 16
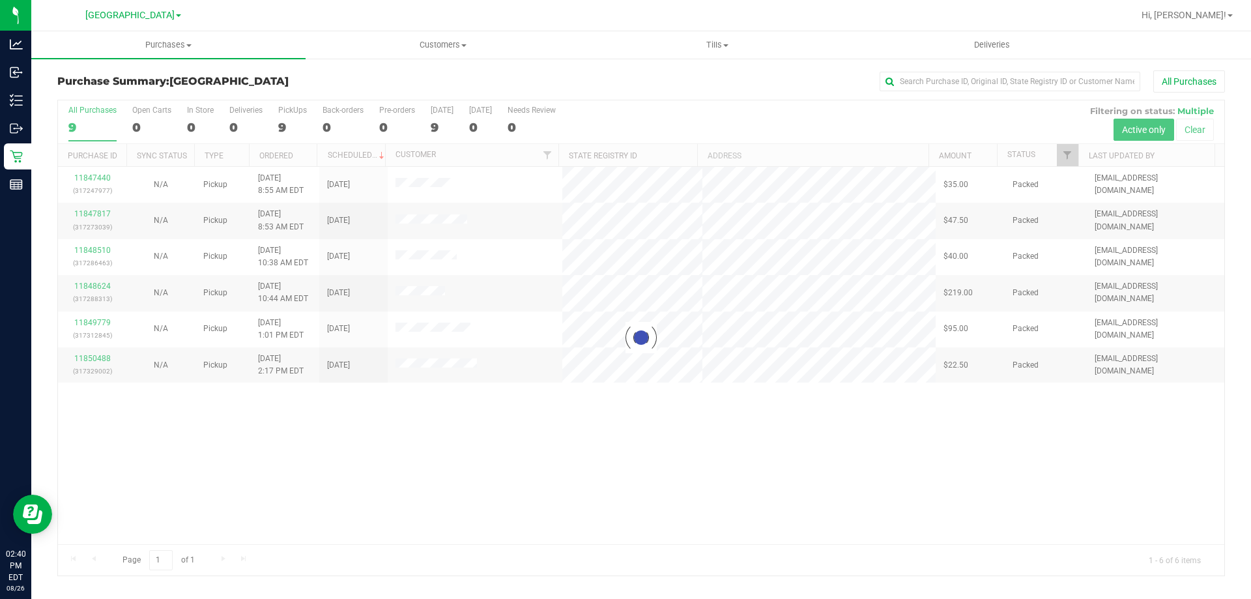
click at [222, 475] on div at bounding box center [641, 337] width 1167 height 475
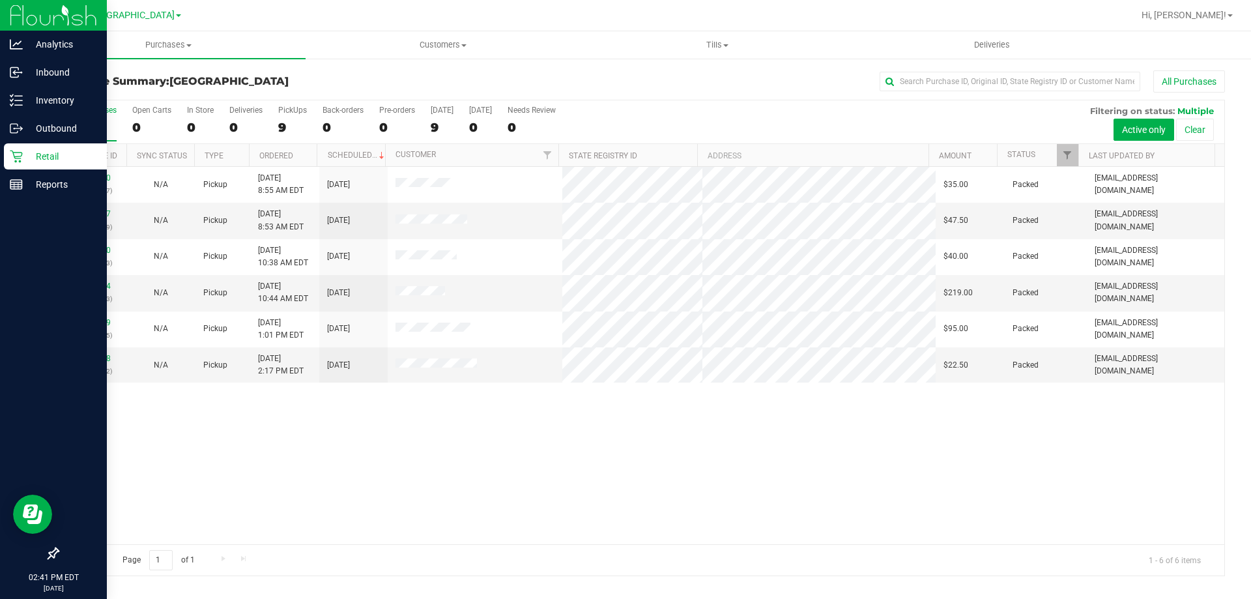
click at [19, 160] on icon at bounding box center [16, 156] width 13 height 13
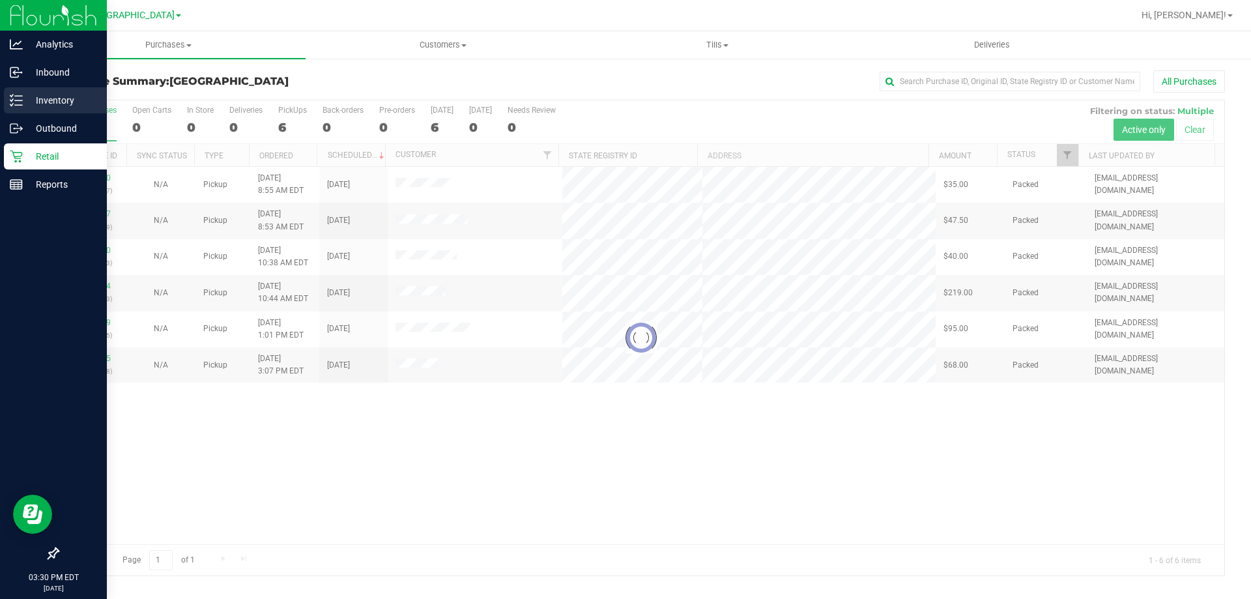
click at [25, 98] on p "Inventory" at bounding box center [62, 101] width 78 height 16
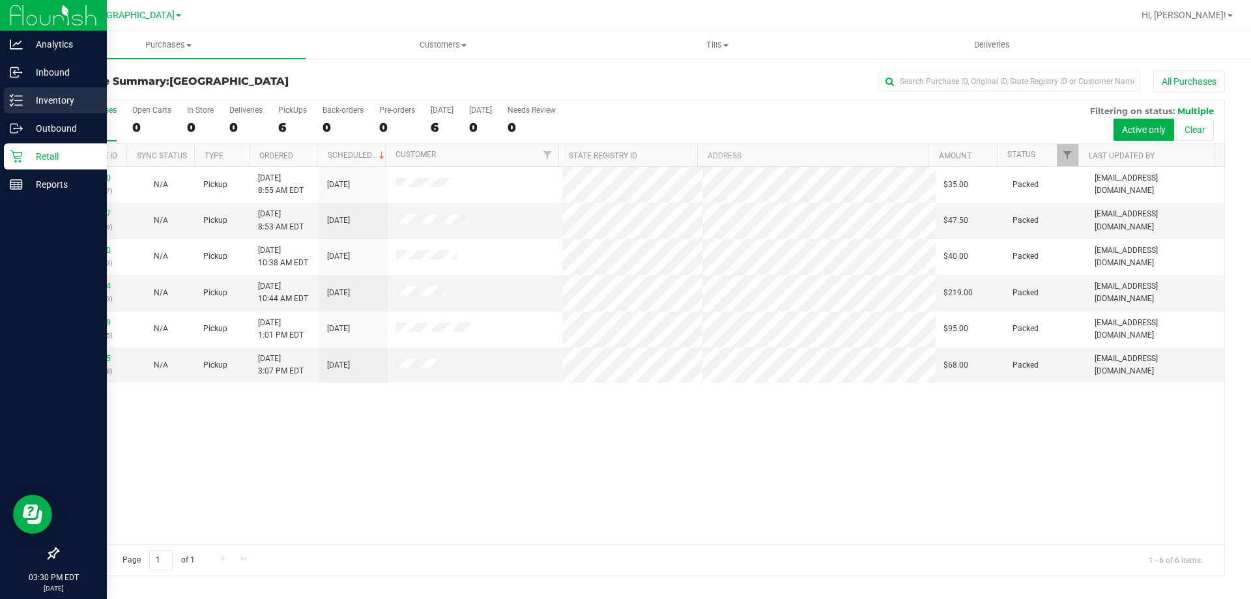
click at [55, 96] on p "Inventory" at bounding box center [62, 101] width 78 height 16
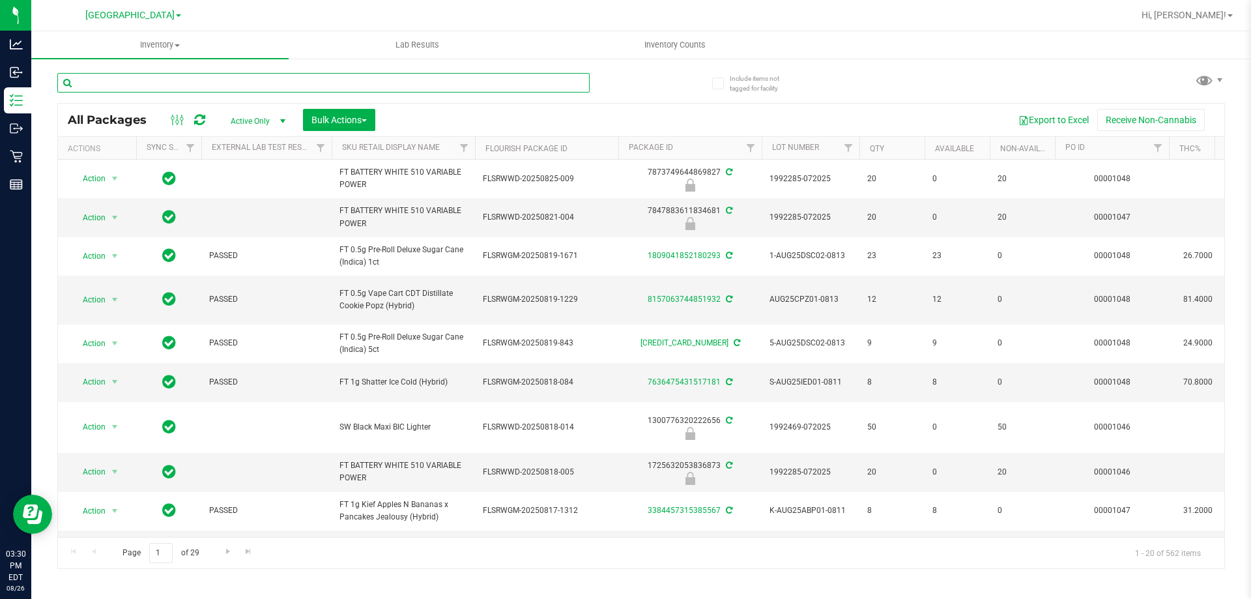
click at [349, 87] on input "text" at bounding box center [323, 83] width 532 height 20
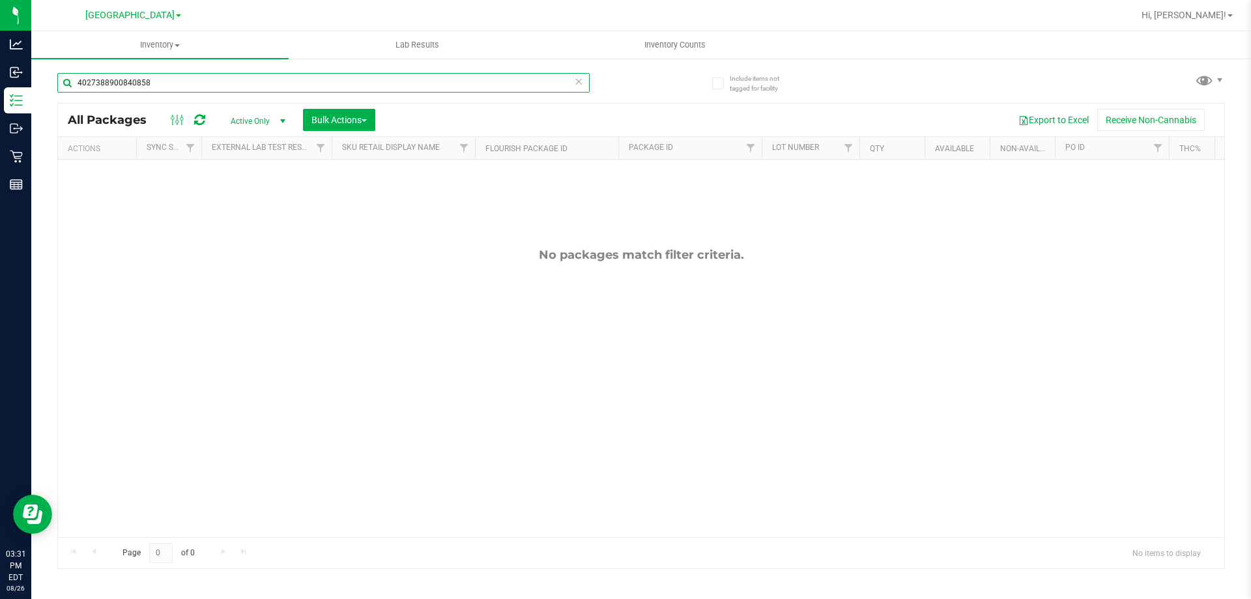
click at [349, 87] on input "4027388900840858" at bounding box center [323, 83] width 532 height 20
click at [237, 83] on input "ddf267637" at bounding box center [323, 83] width 532 height 20
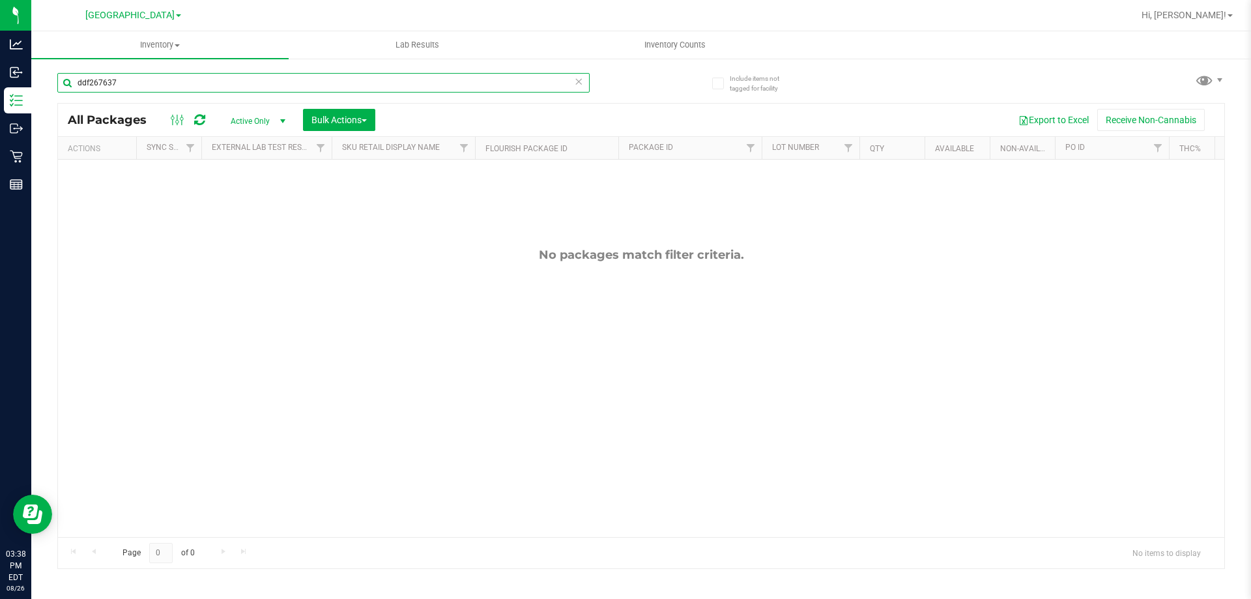
click at [237, 83] on input "ddf267637" at bounding box center [323, 83] width 532 height 20
type input "4027388900840858"
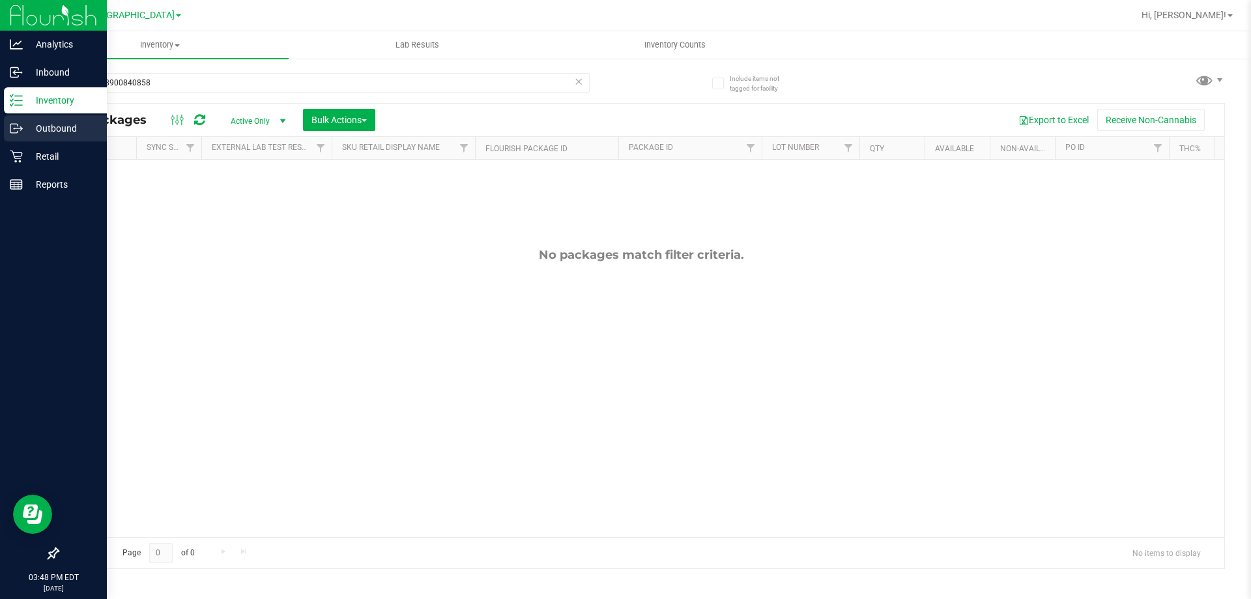
click at [44, 143] on link "Outbound" at bounding box center [53, 129] width 107 height 28
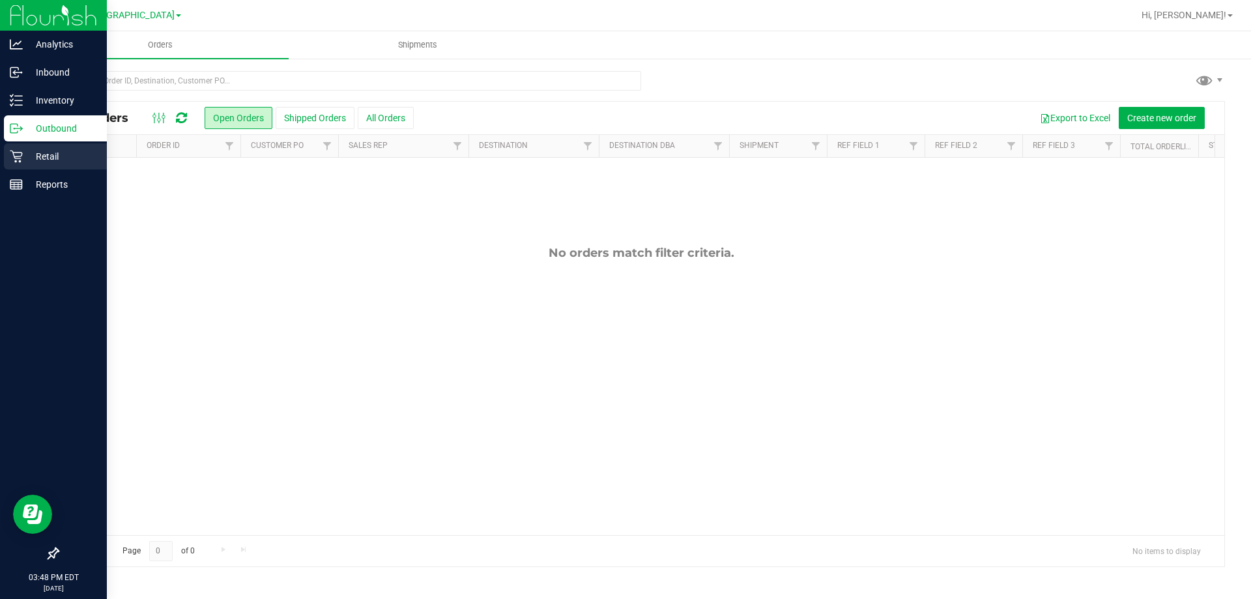
click at [42, 151] on p "Retail" at bounding box center [62, 157] width 78 height 16
